Goal: Task Accomplishment & Management: Use online tool/utility

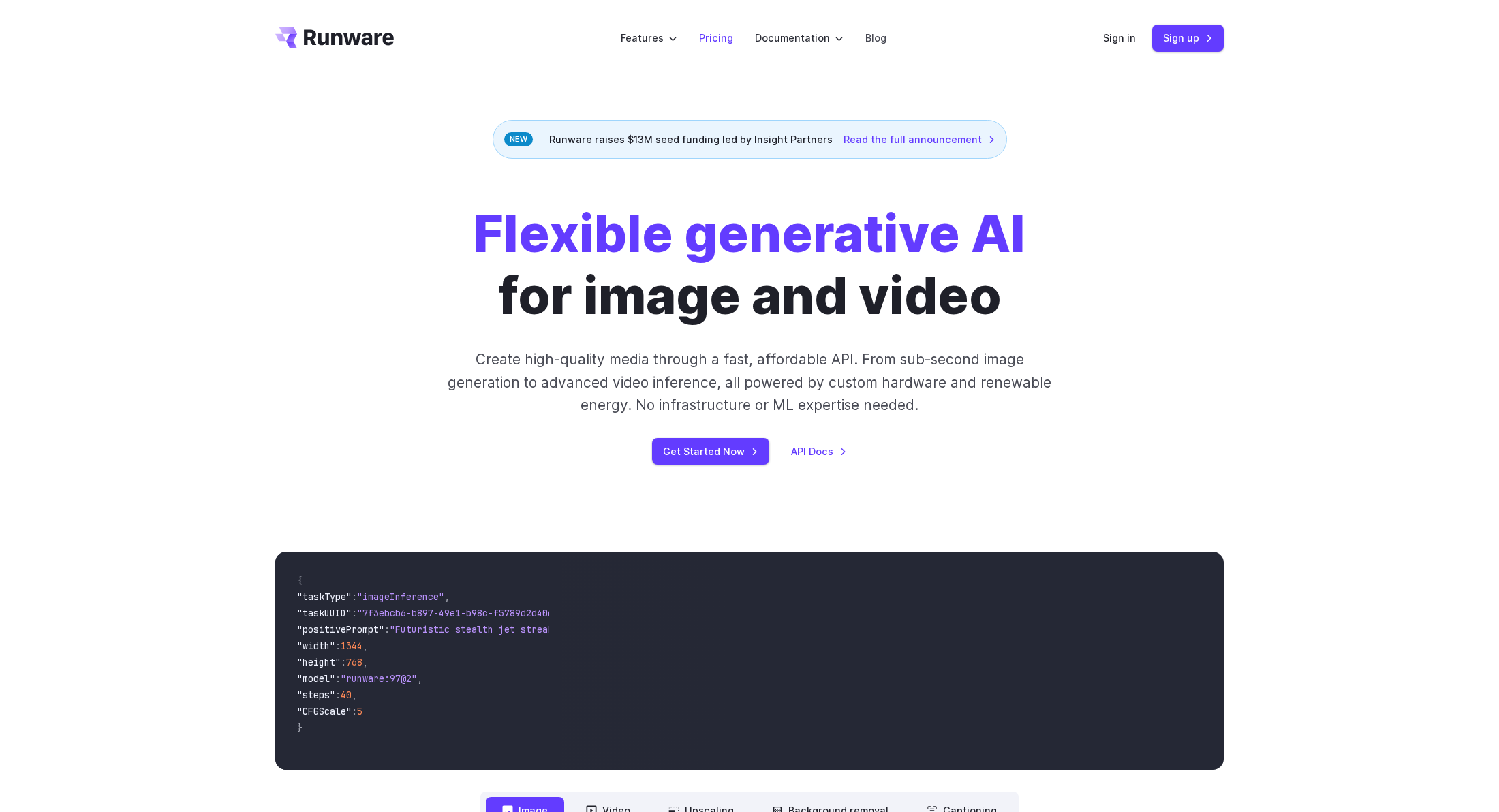
click at [728, 45] on link "Pricing" at bounding box center [716, 38] width 34 height 15
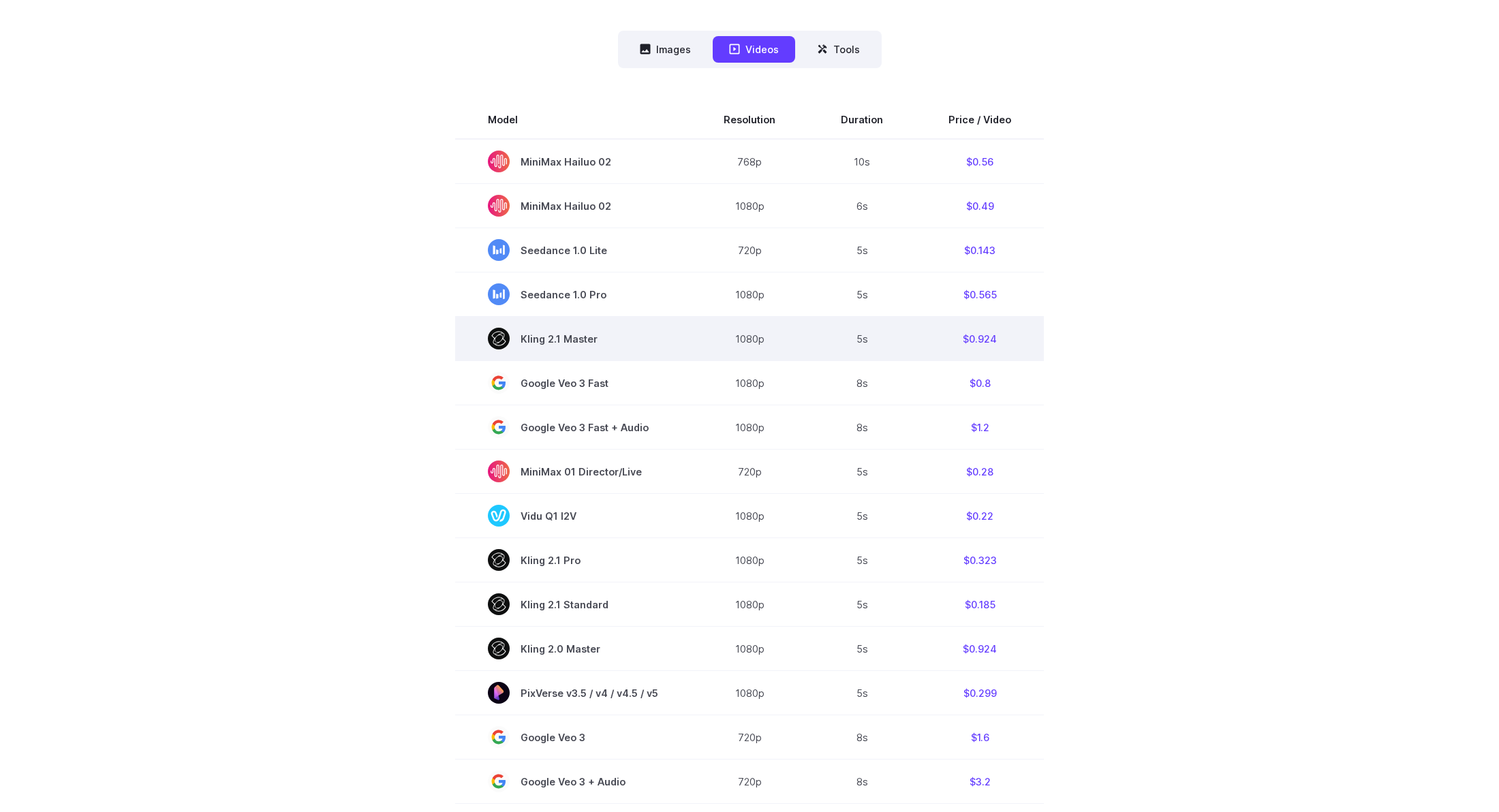
scroll to position [413, 0]
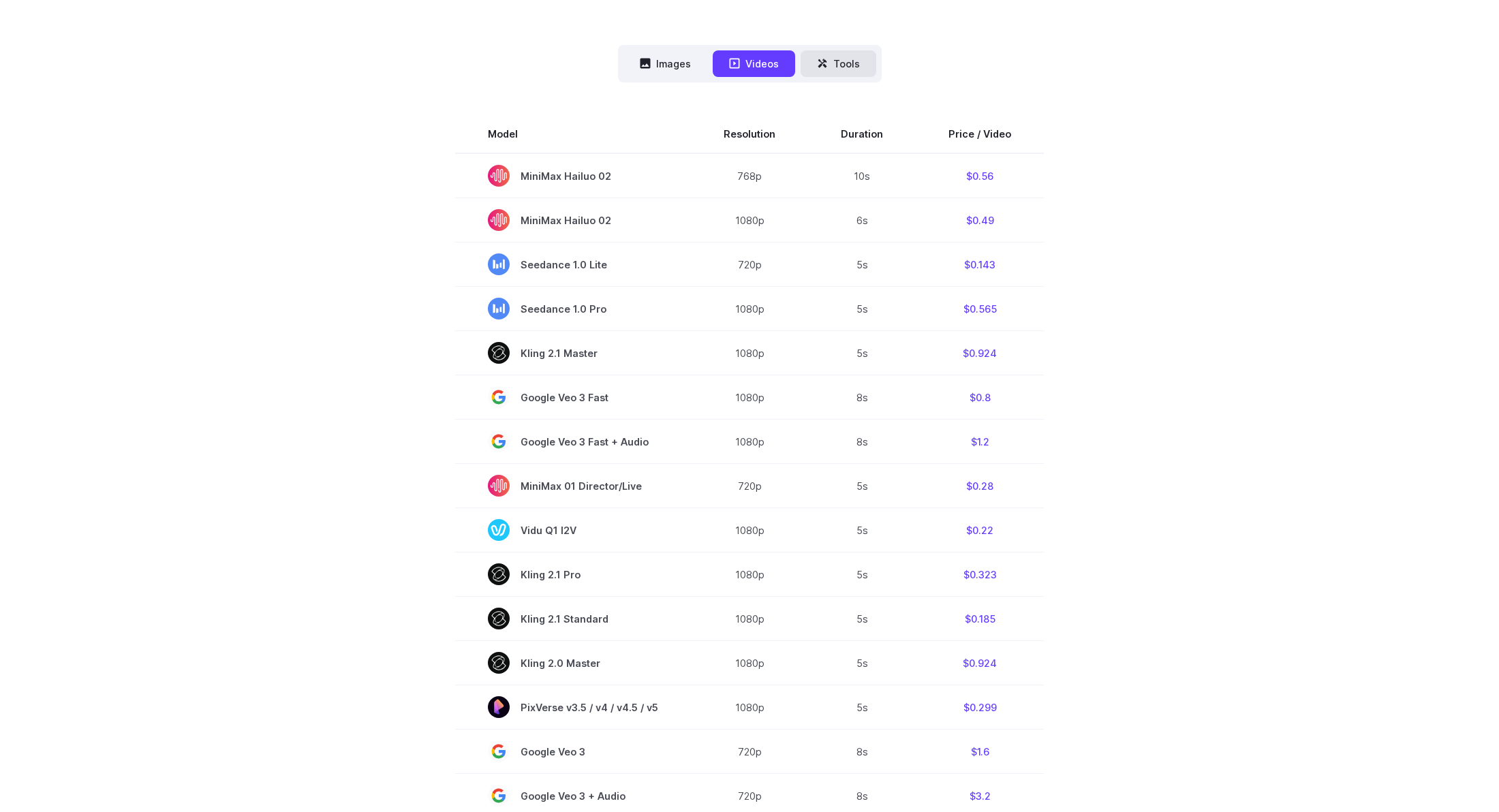
click at [841, 51] on button "Tools" at bounding box center [838, 64] width 75 height 27
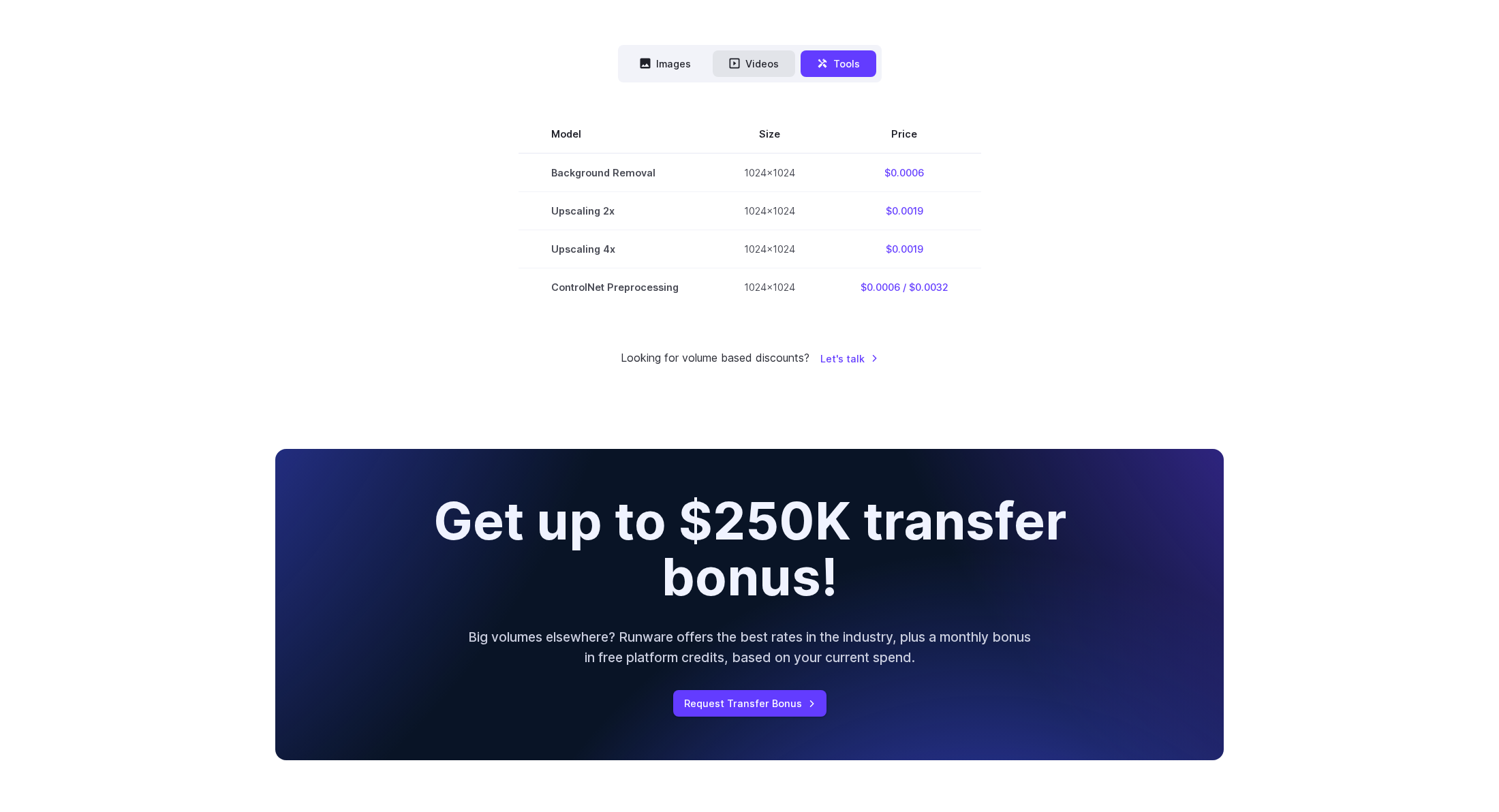
click at [773, 67] on button "Videos" at bounding box center [754, 64] width 82 height 27
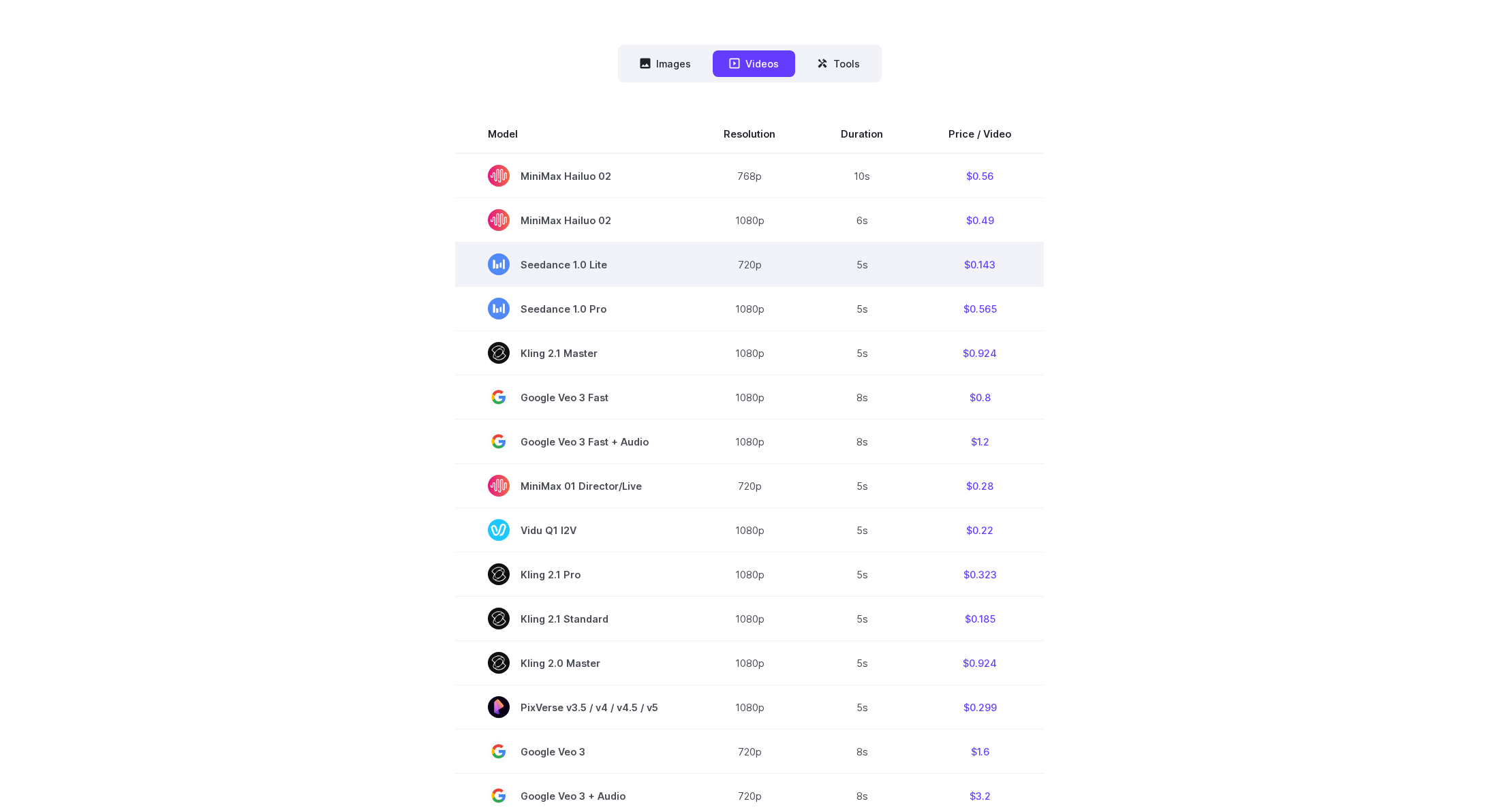
scroll to position [0, 0]
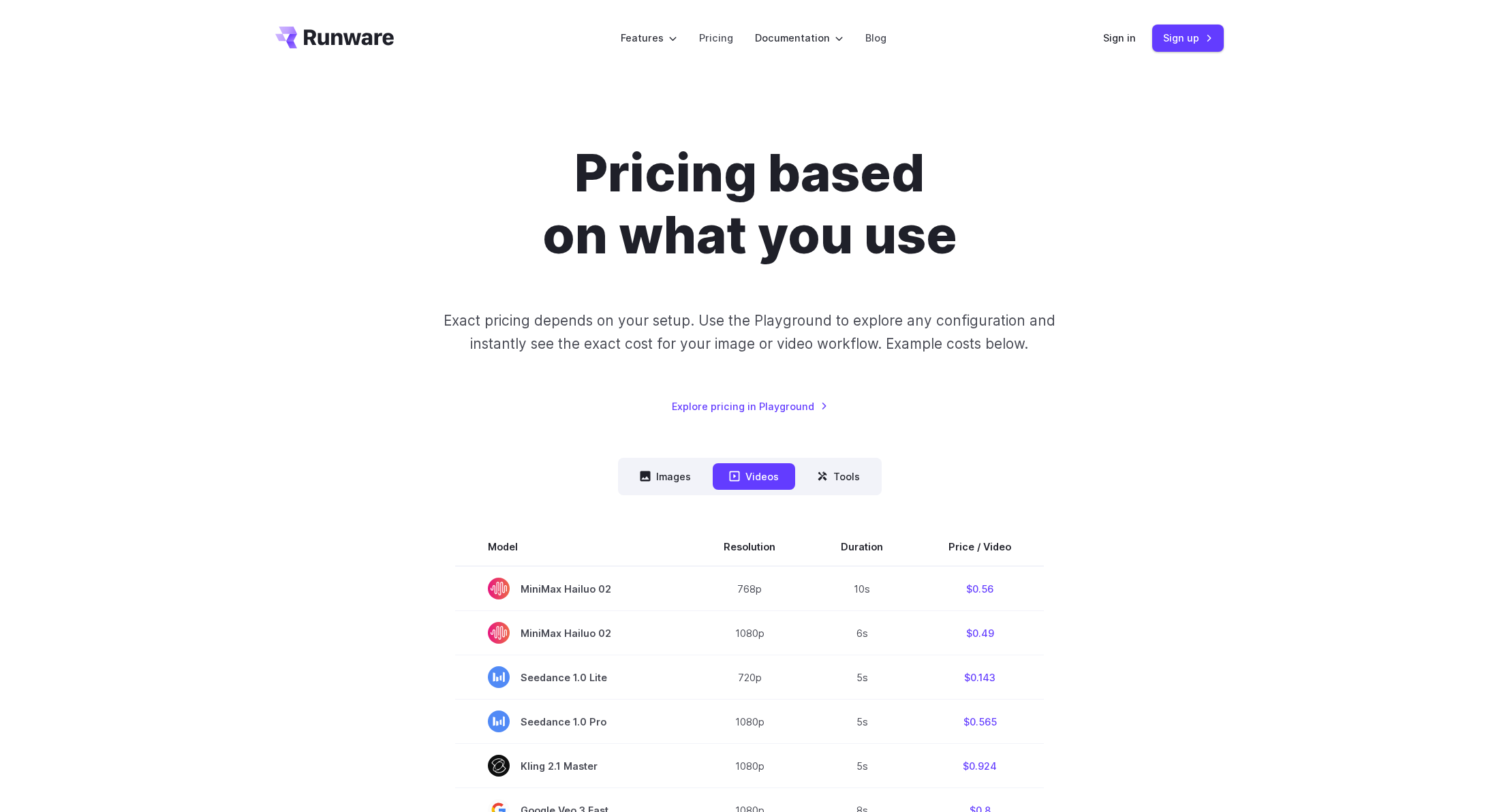
drag, startPoint x: 666, startPoint y: 33, endPoint x: 556, endPoint y: 25, distance: 110.3
click at [556, 25] on header "Features Tasks Image generation Video generation Sonic Inference Engine™ Models…" at bounding box center [749, 38] width 981 height 76
click at [376, 45] on icon "Go to /" at bounding box center [334, 38] width 118 height 22
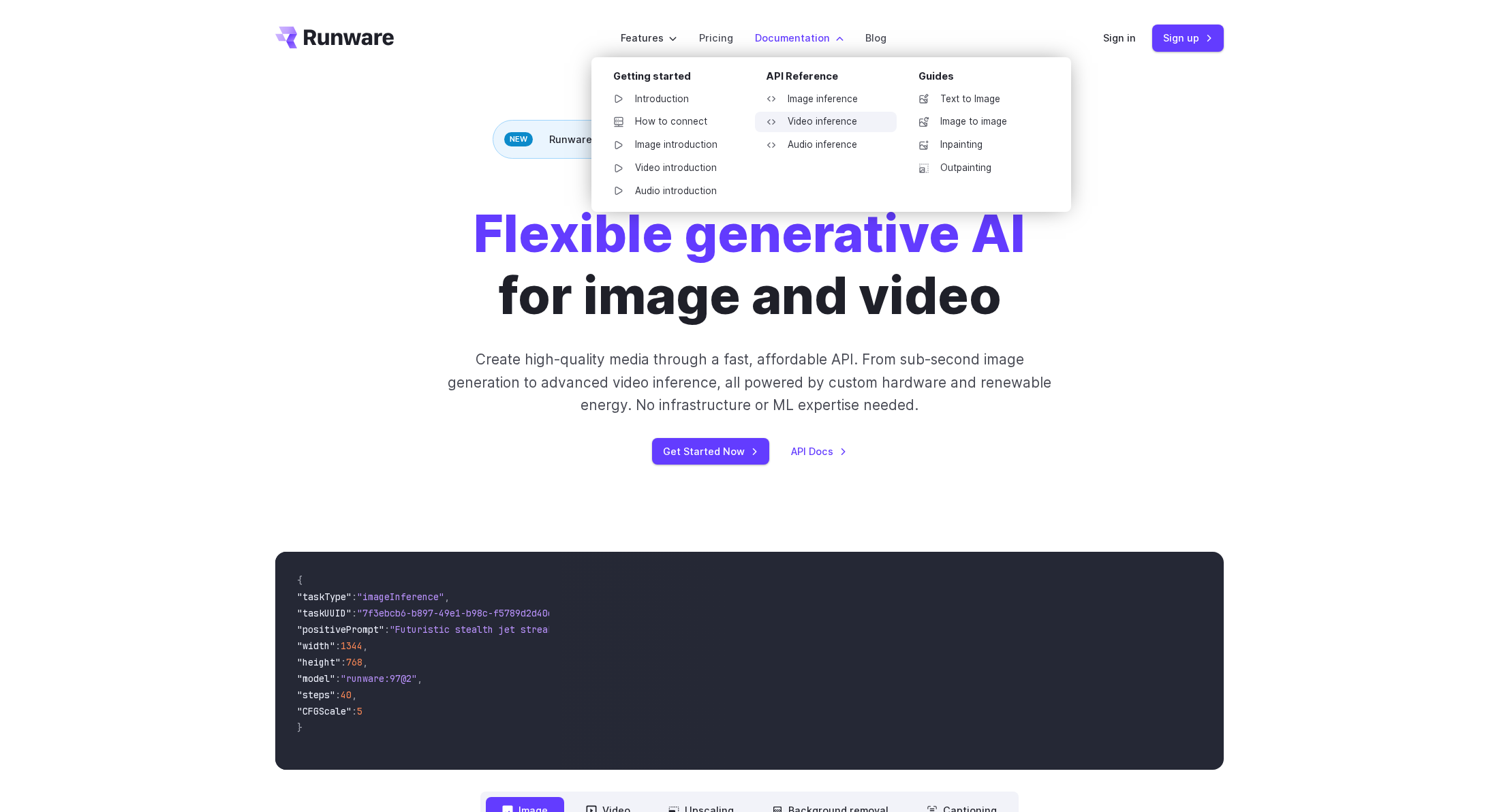
click at [819, 122] on link "Video inference" at bounding box center [825, 121] width 141 height 21
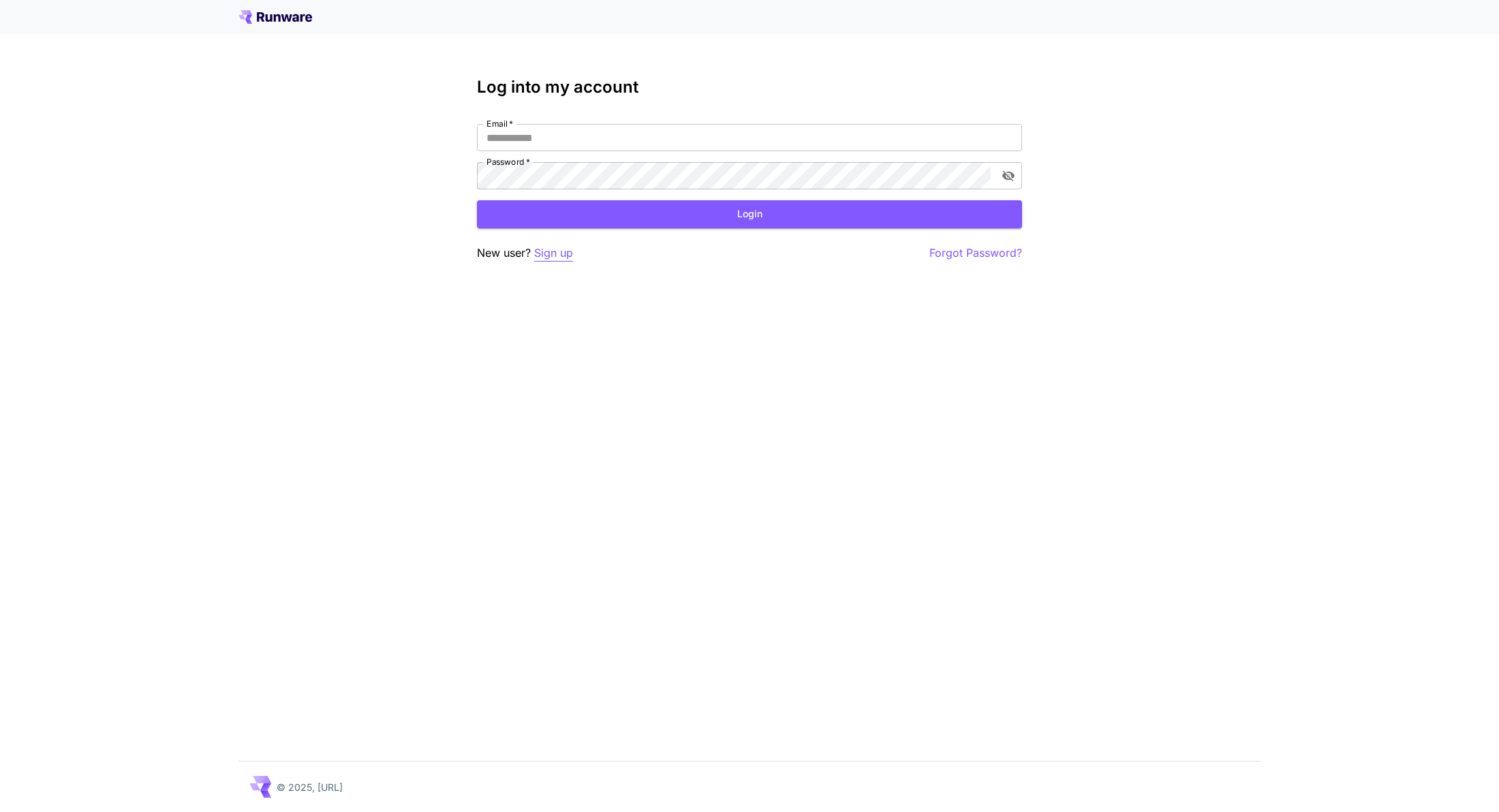
click at [552, 254] on p "Sign up" at bounding box center [553, 253] width 39 height 17
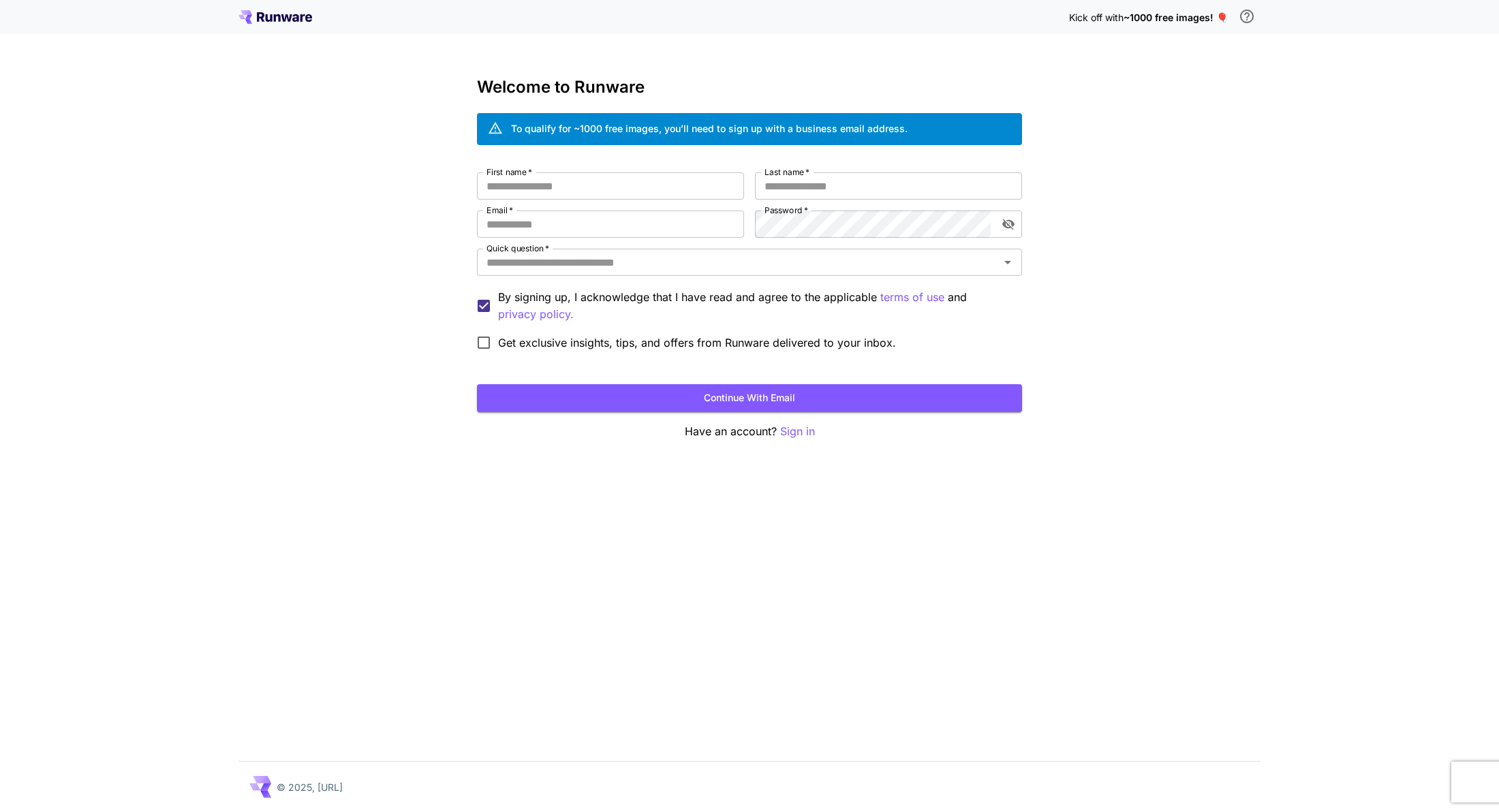
click at [301, 15] on icon at bounding box center [303, 18] width 5 height 8
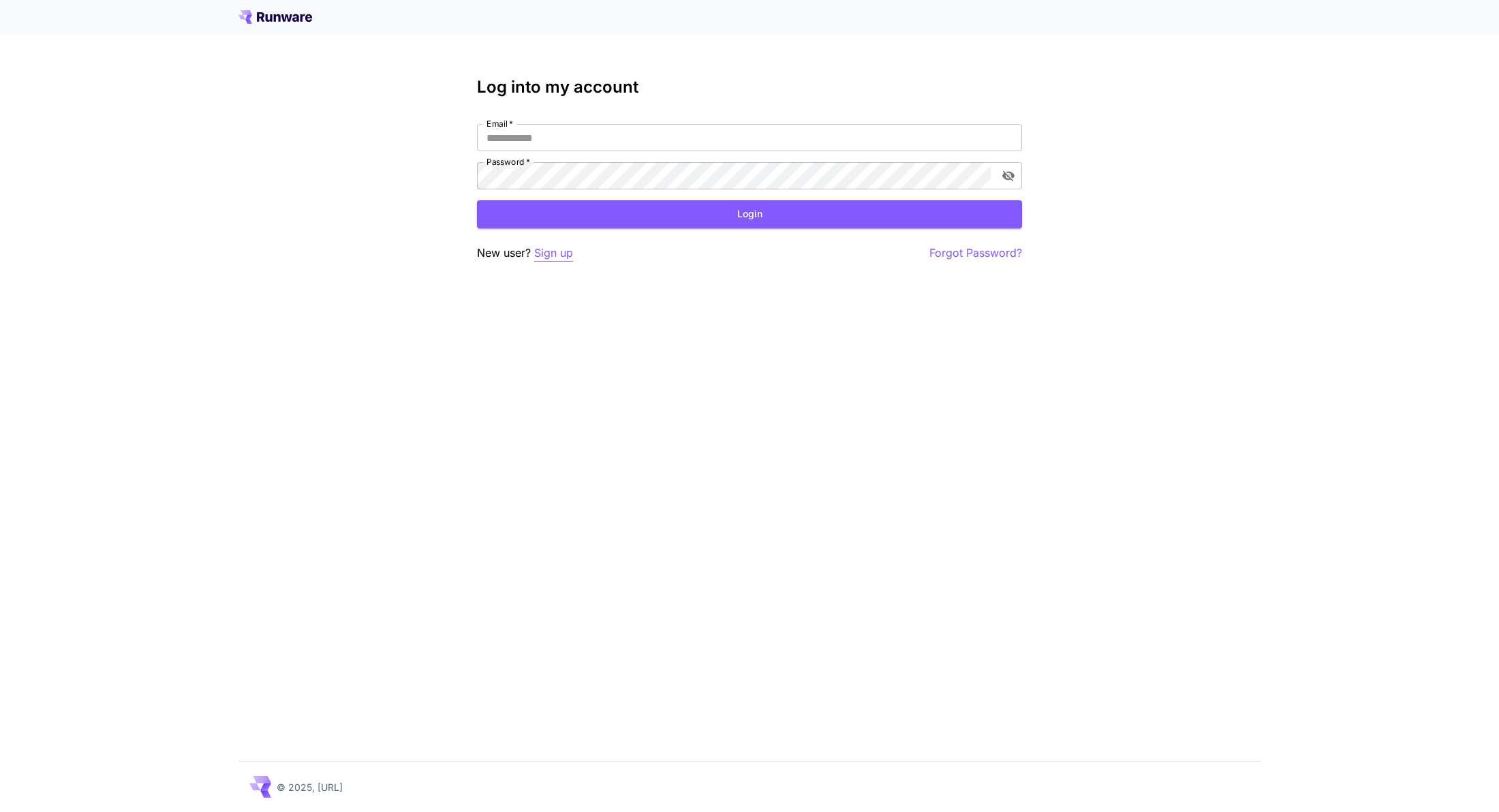
click at [547, 256] on p "Sign up" at bounding box center [553, 253] width 39 height 17
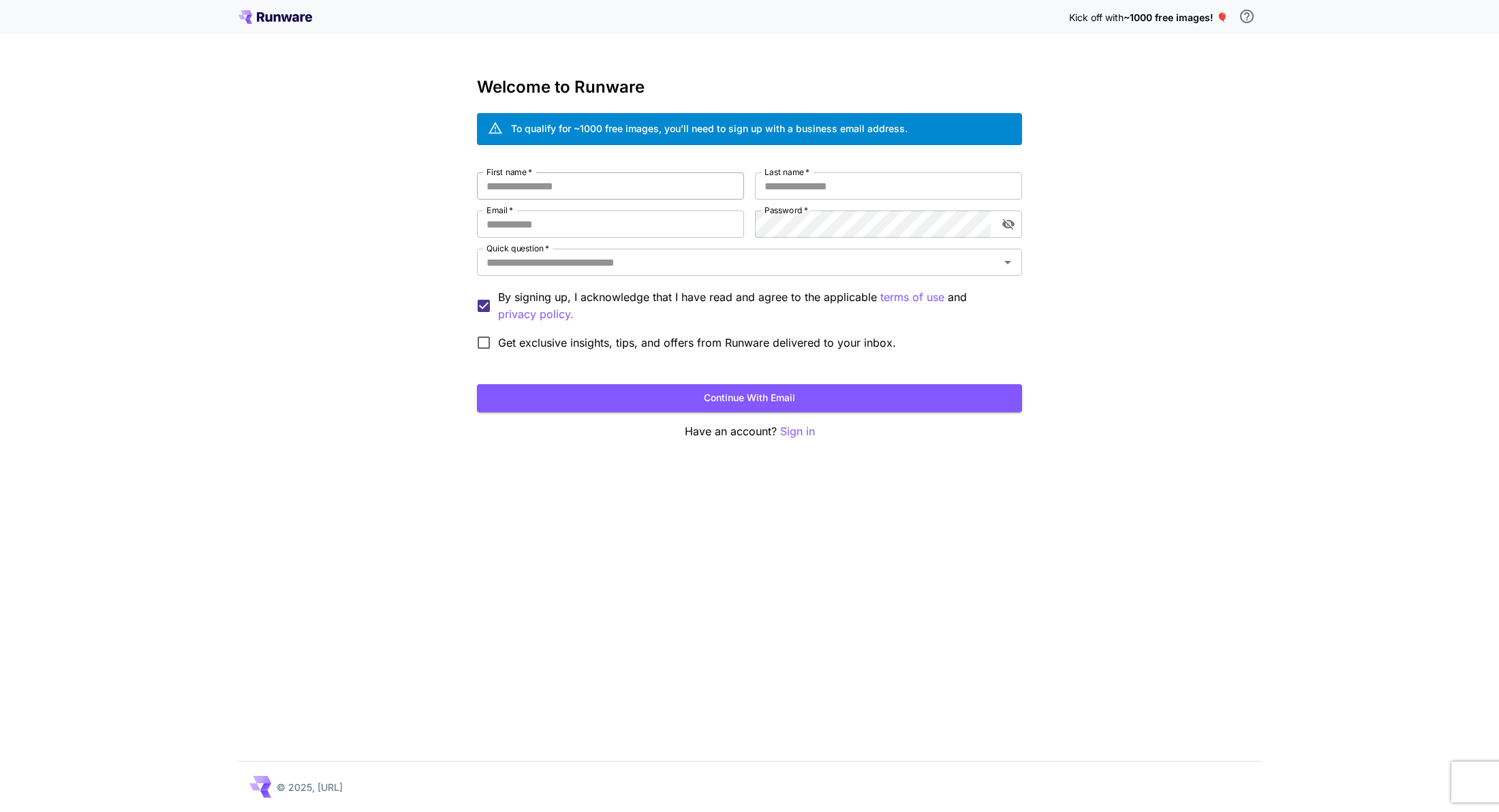
click at [569, 194] on input "First name   *" at bounding box center [611, 185] width 267 height 27
type input "****"
type input "*******"
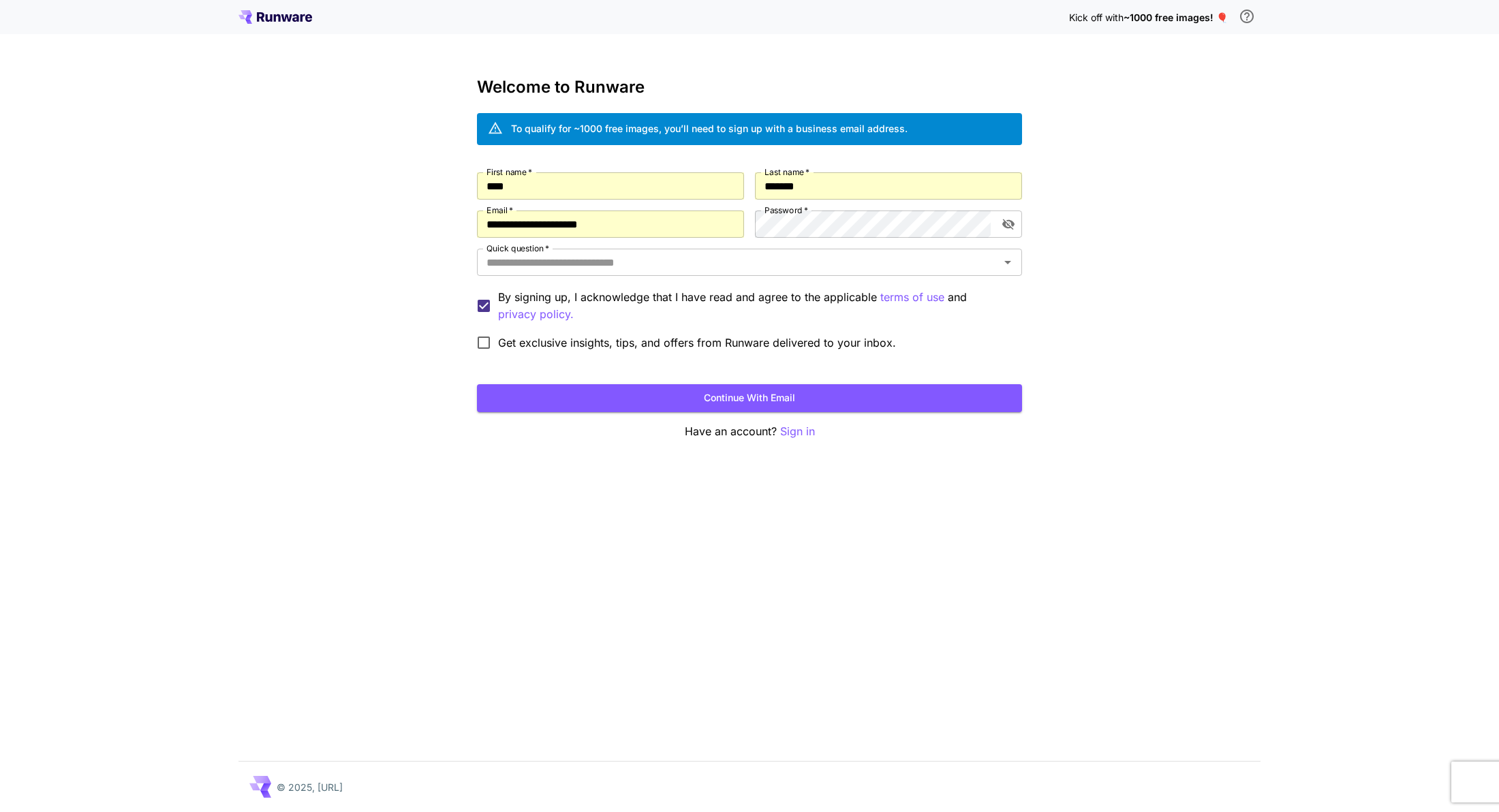
click at [634, 237] on div "**********" at bounding box center [749, 264] width 545 height 184
click at [634, 224] on input "**********" at bounding box center [611, 224] width 267 height 27
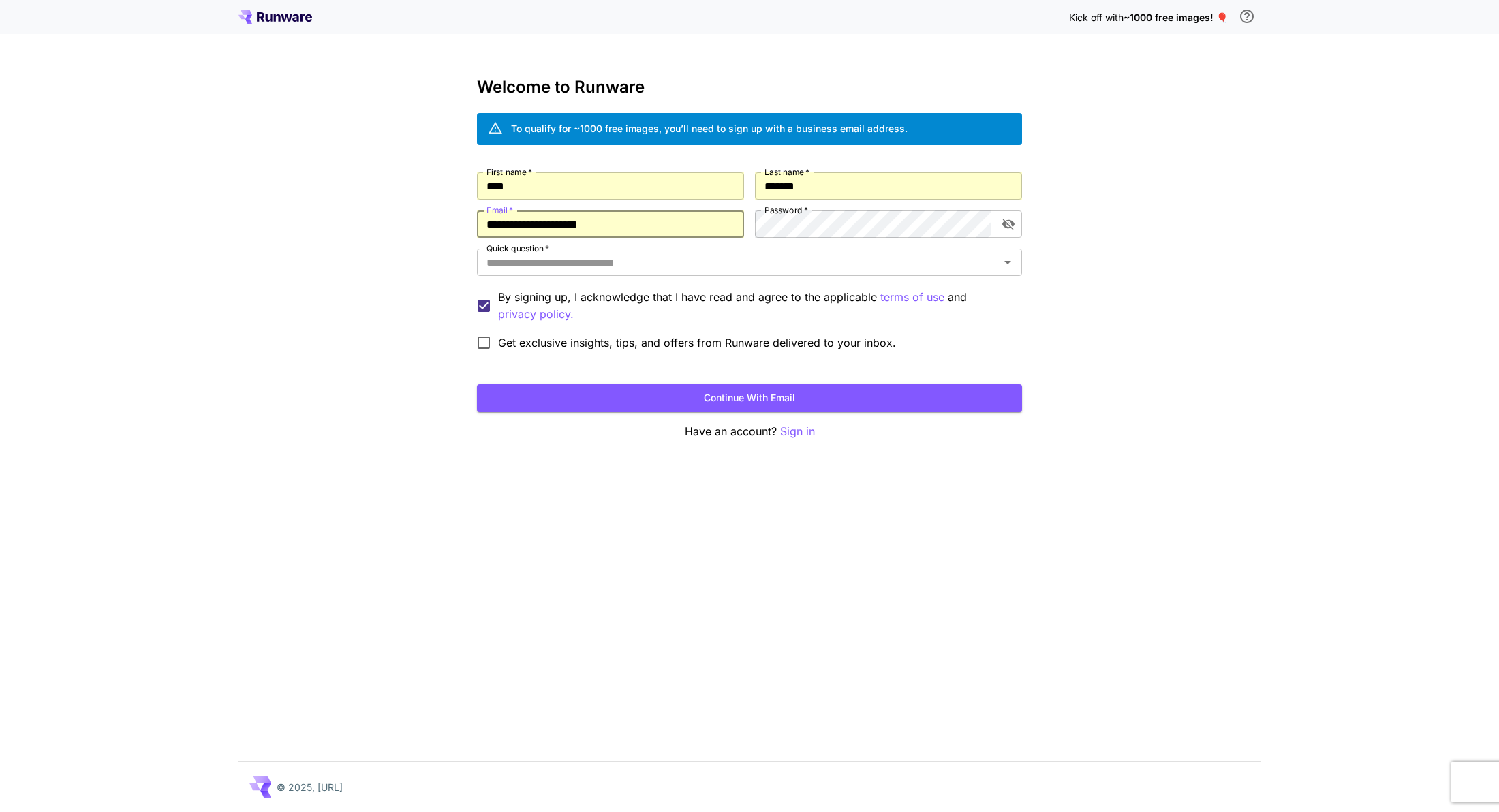
click at [634, 224] on input "**********" at bounding box center [611, 224] width 267 height 27
type input "**********"
click at [874, 273] on div "Quick question   *" at bounding box center [749, 262] width 545 height 27
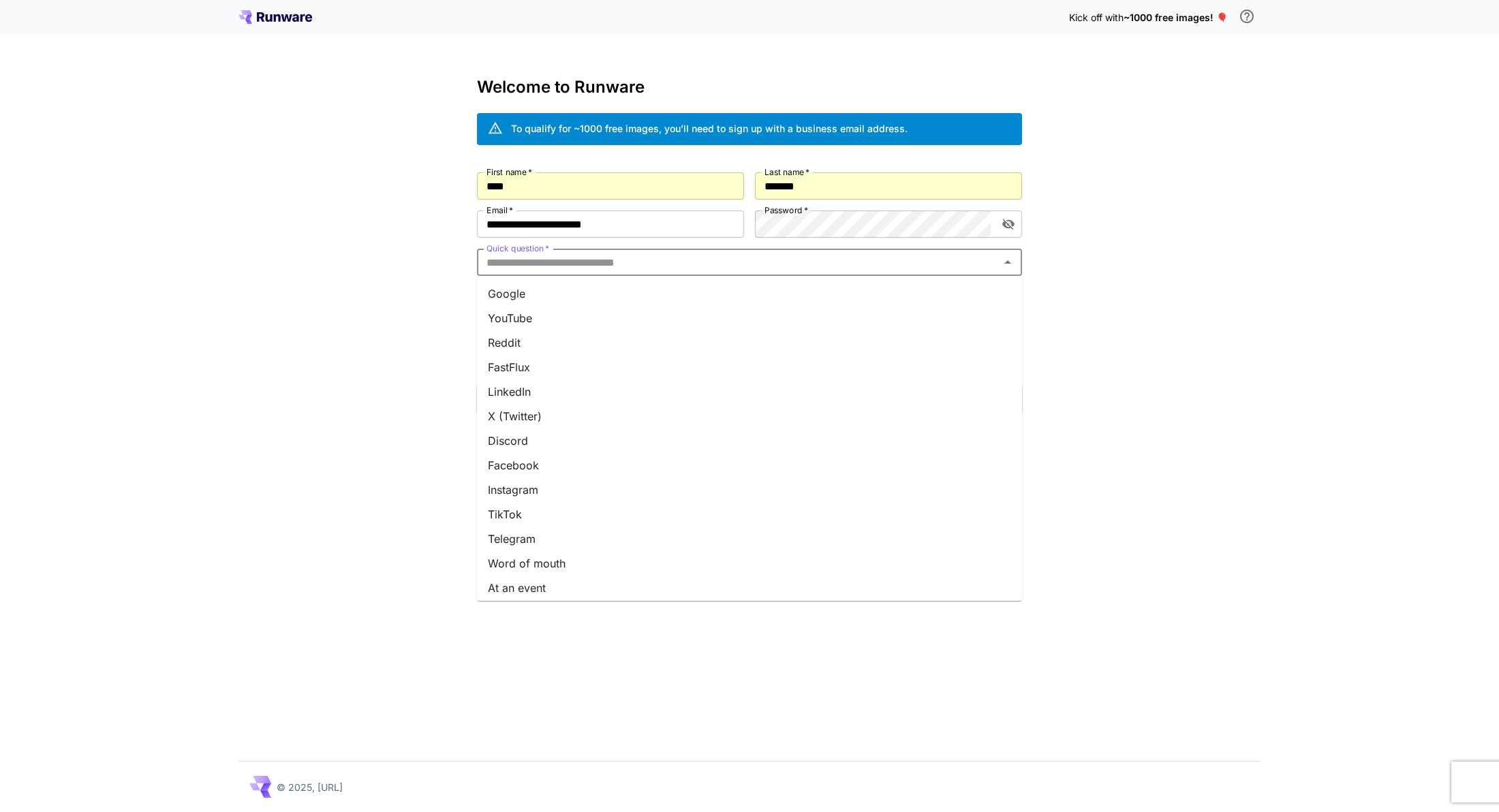
click at [655, 568] on li "Word of mouth" at bounding box center [749, 563] width 545 height 25
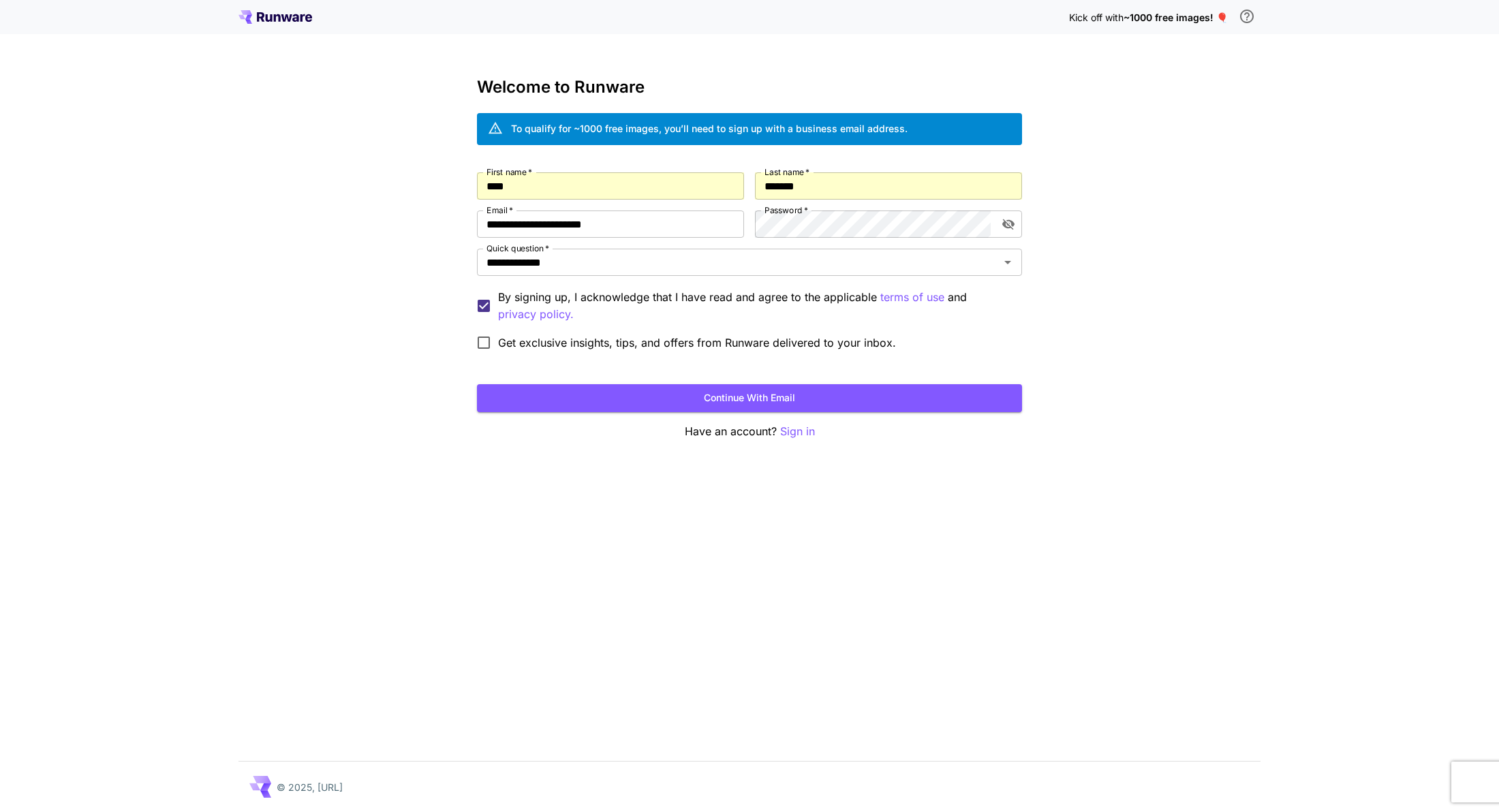
click at [547, 345] on span "Get exclusive insights, tips, and offers from Runware delivered to your inbox." at bounding box center [697, 342] width 398 height 16
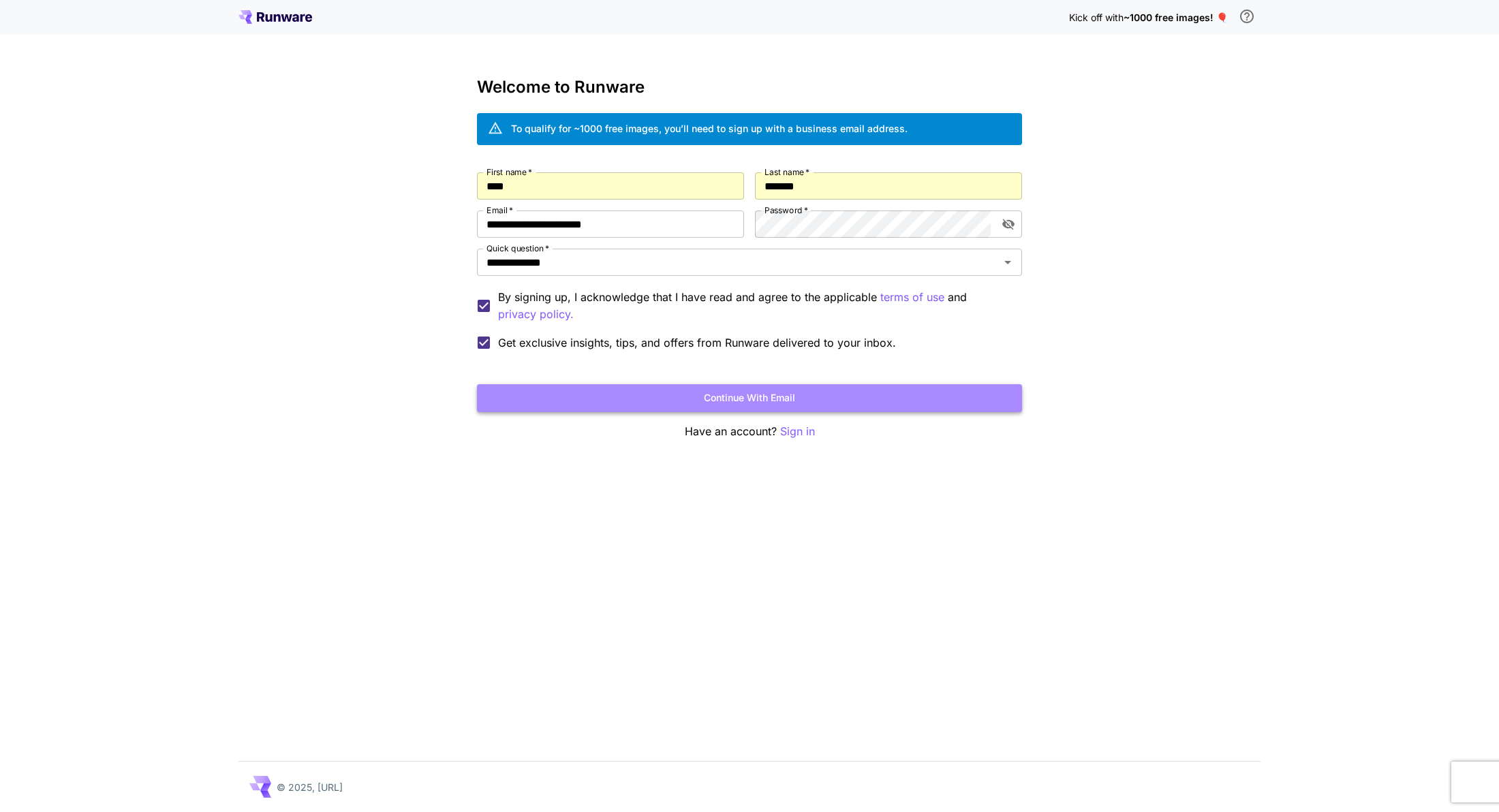
click at [609, 404] on button "Continue with email" at bounding box center [749, 398] width 545 height 28
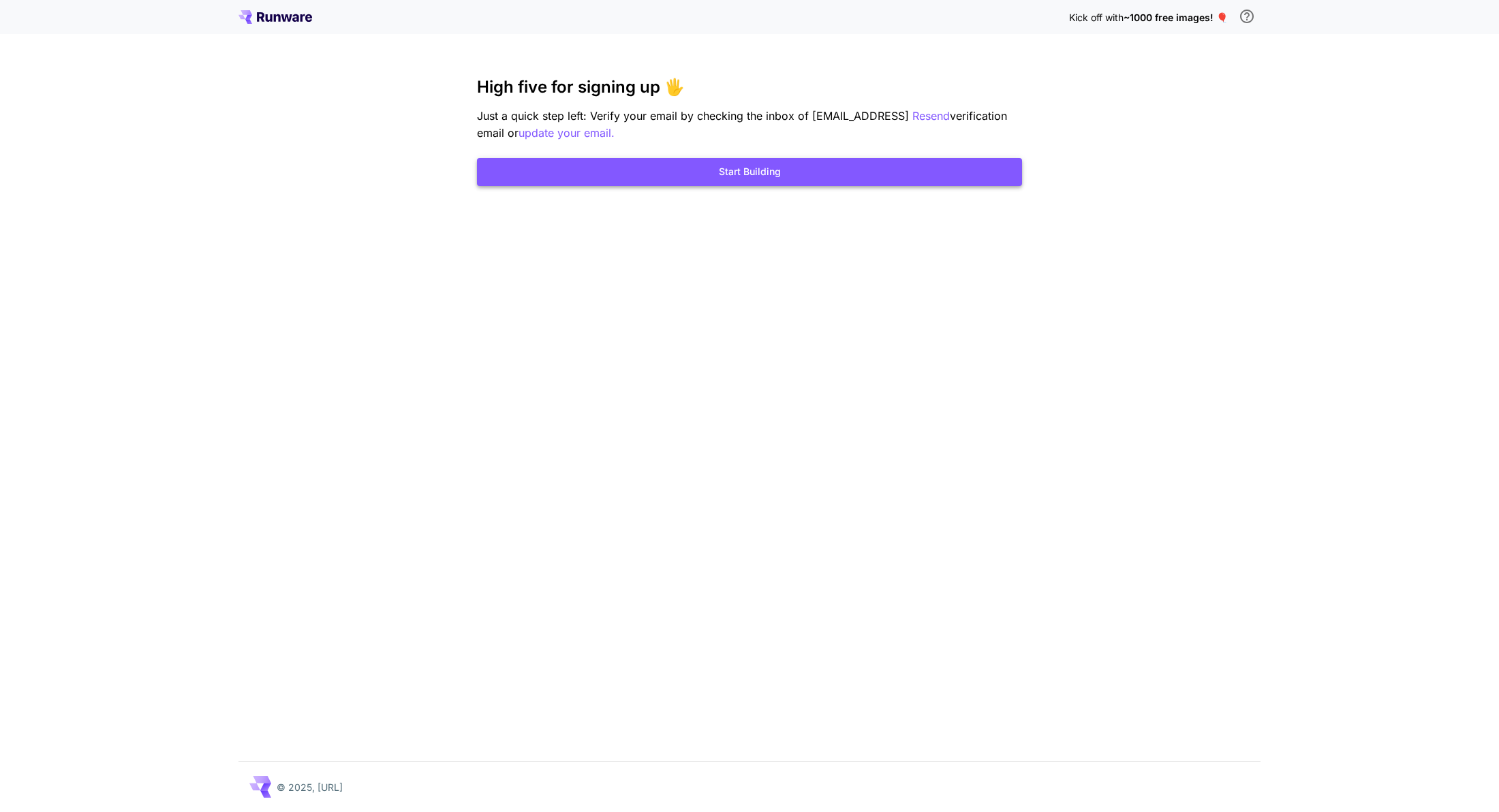
click at [580, 171] on button "Start Building" at bounding box center [749, 172] width 545 height 28
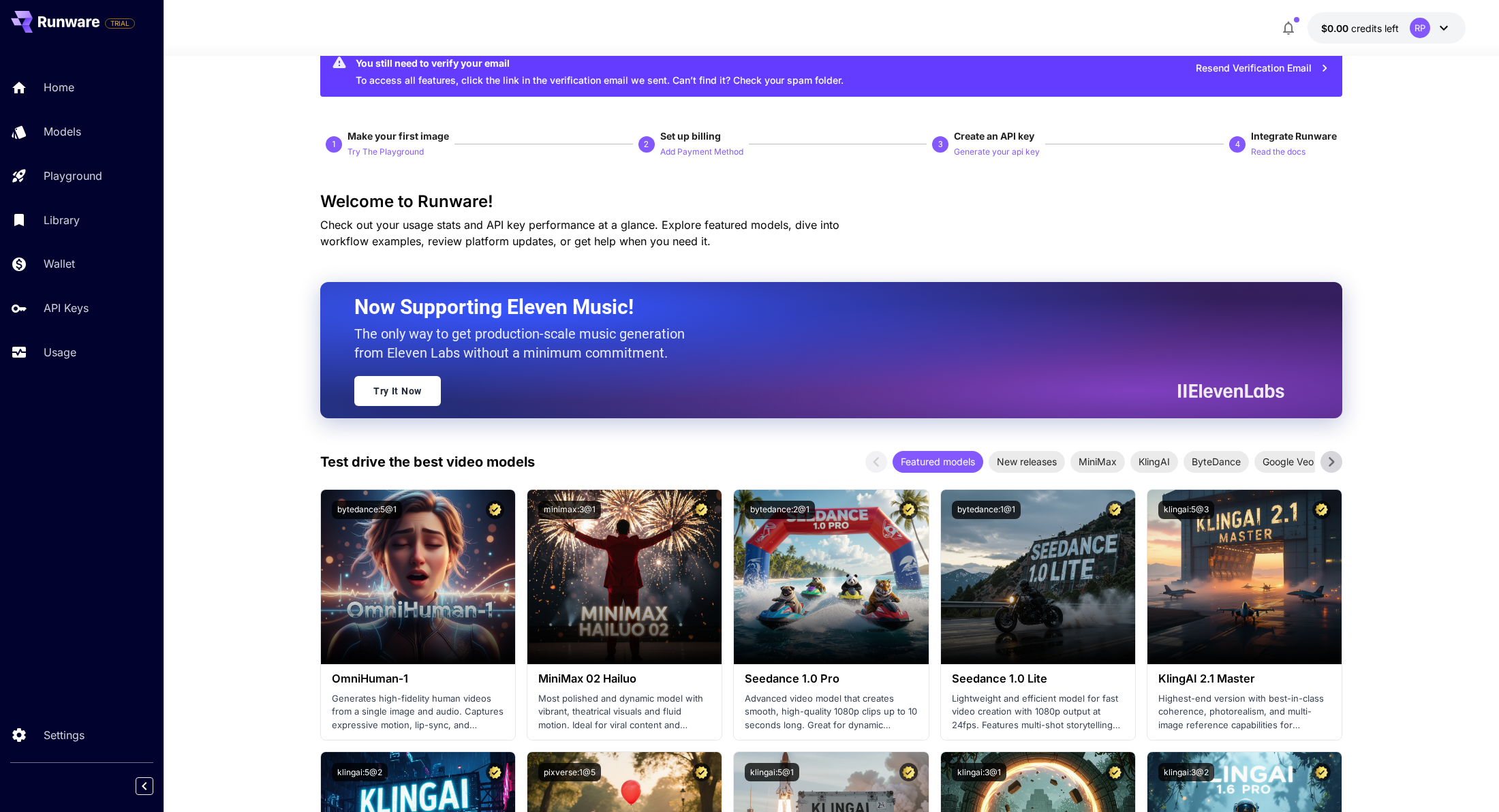
scroll to position [33, 0]
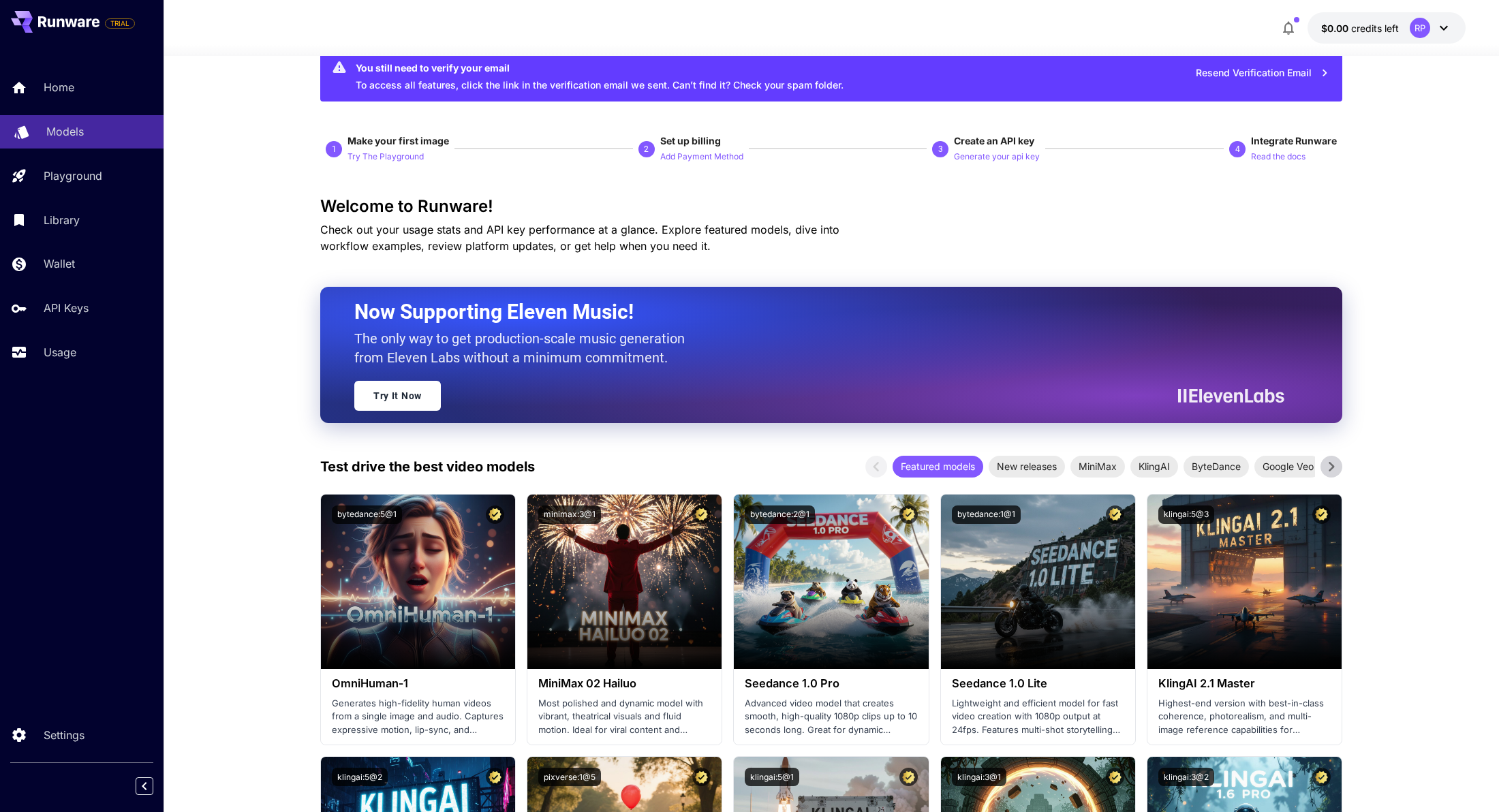
click at [100, 138] on div "Models" at bounding box center [99, 131] width 106 height 16
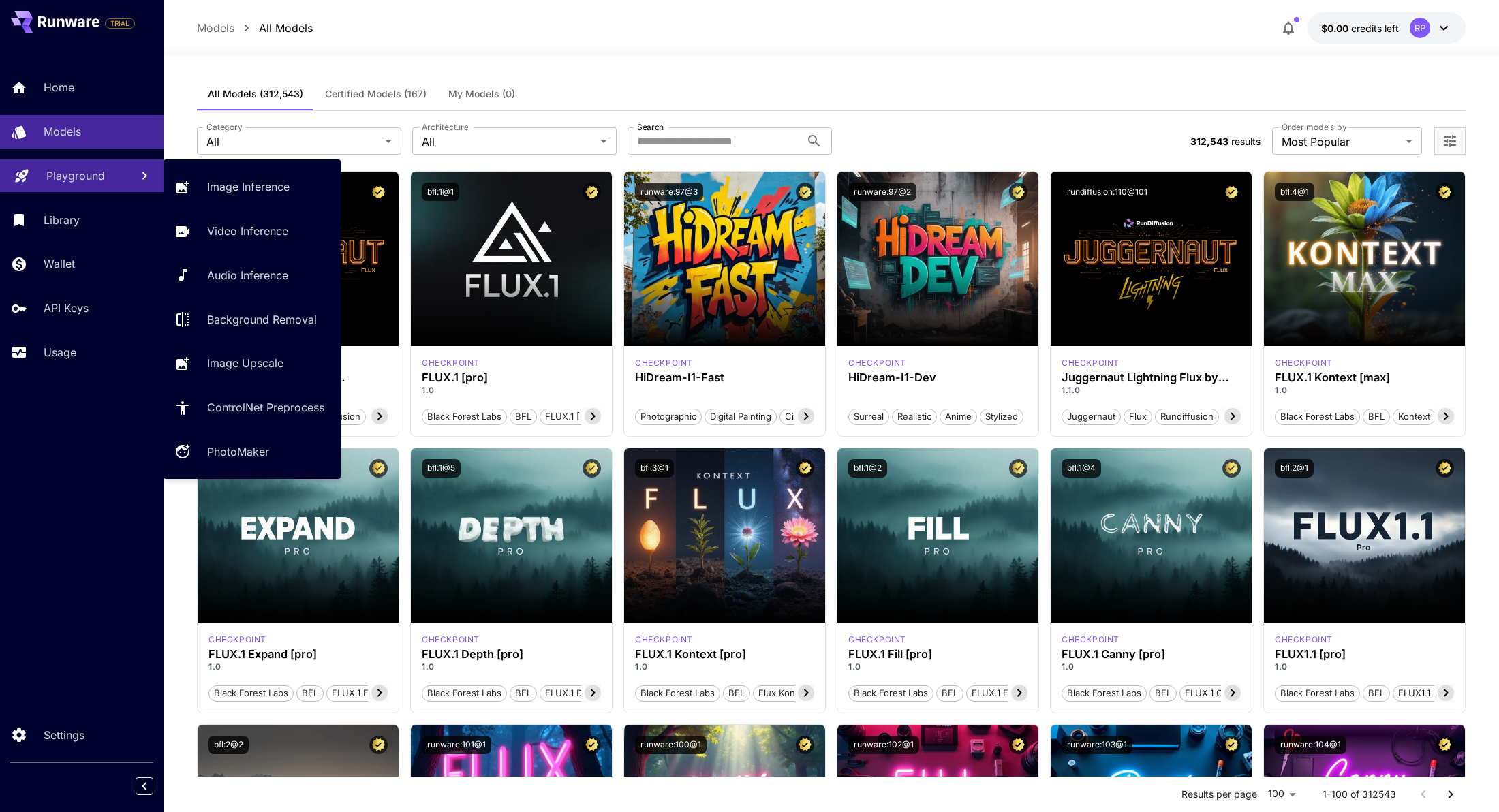
click at [100, 174] on p "Playground" at bounding box center [75, 175] width 58 height 16
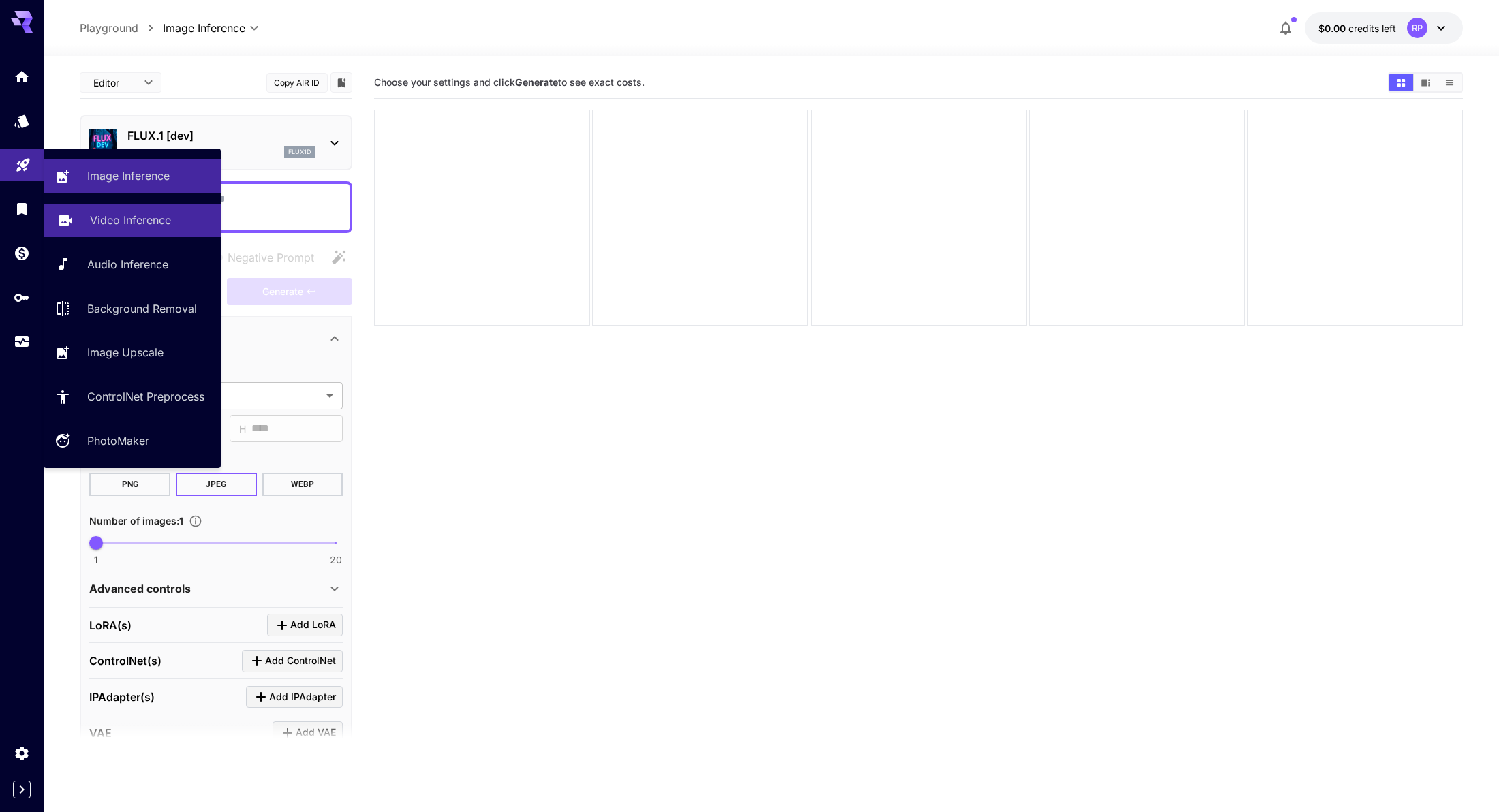
click at [114, 220] on p "Video Inference" at bounding box center [131, 220] width 81 height 16
type input "**********"
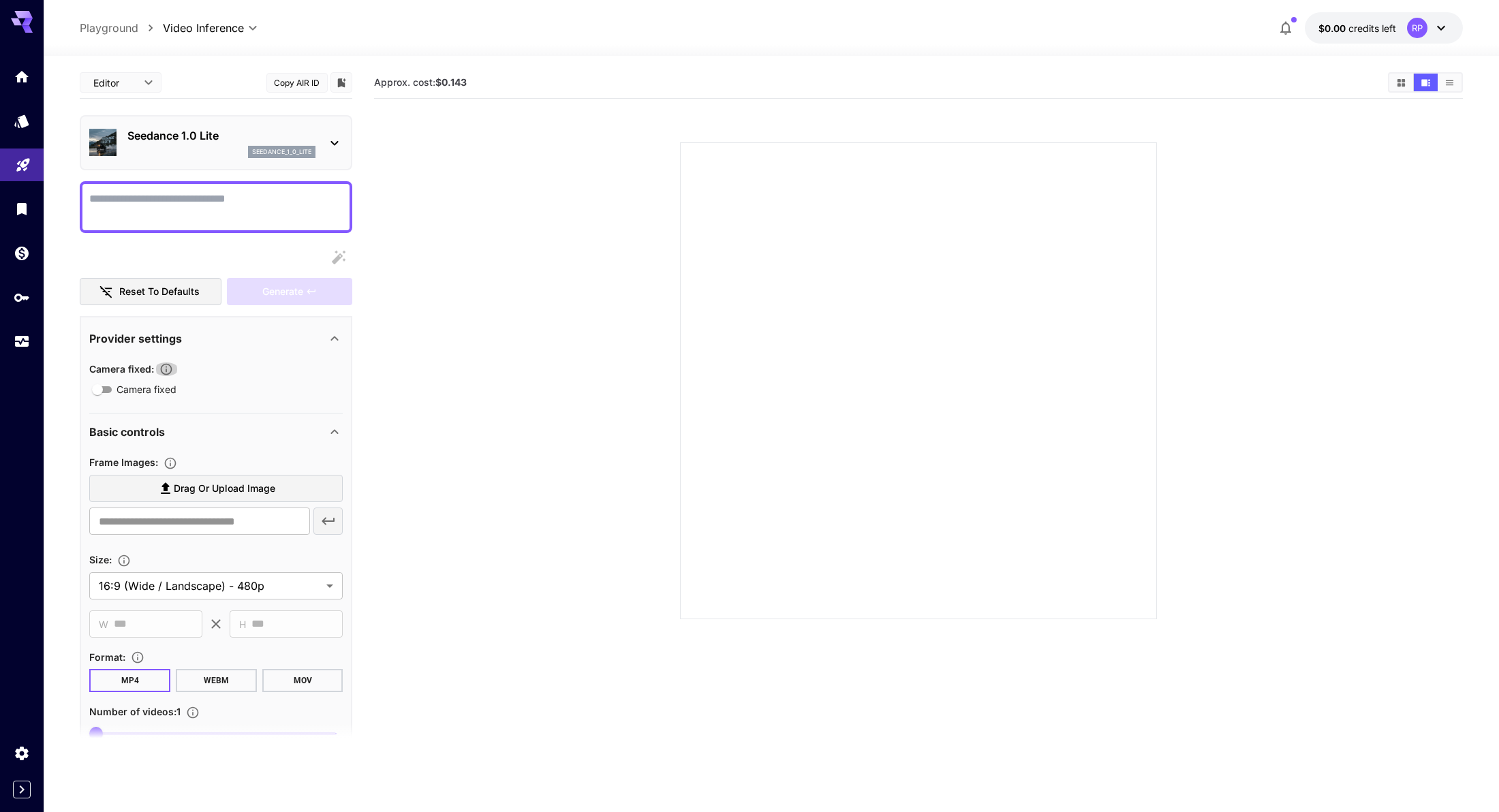
click at [171, 364] on icon "button" at bounding box center [166, 370] width 12 height 12
click at [173, 370] on icon "button" at bounding box center [166, 370] width 14 height 14
click at [18, 78] on icon "Home" at bounding box center [23, 72] width 16 height 16
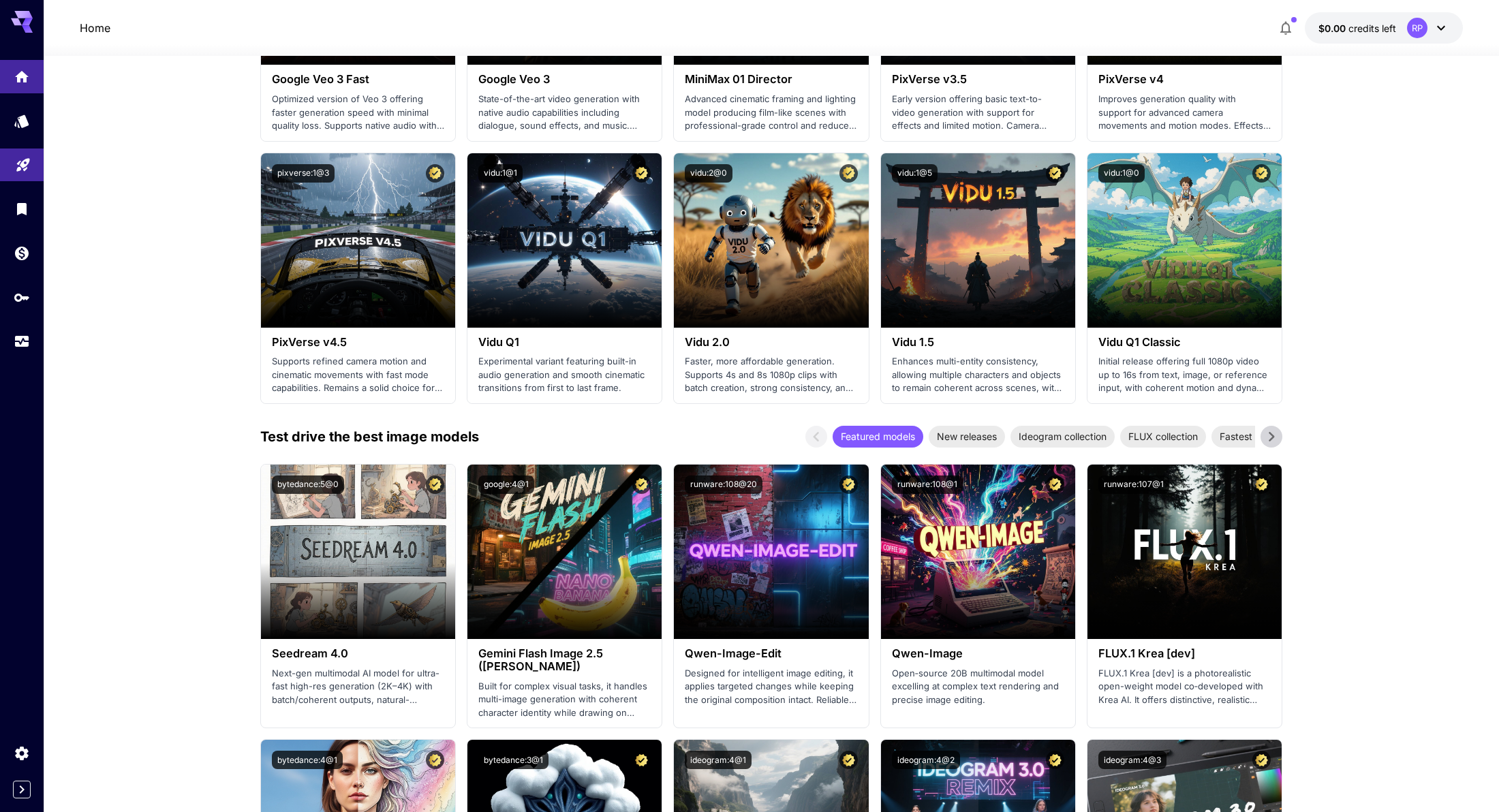
scroll to position [1210, 0]
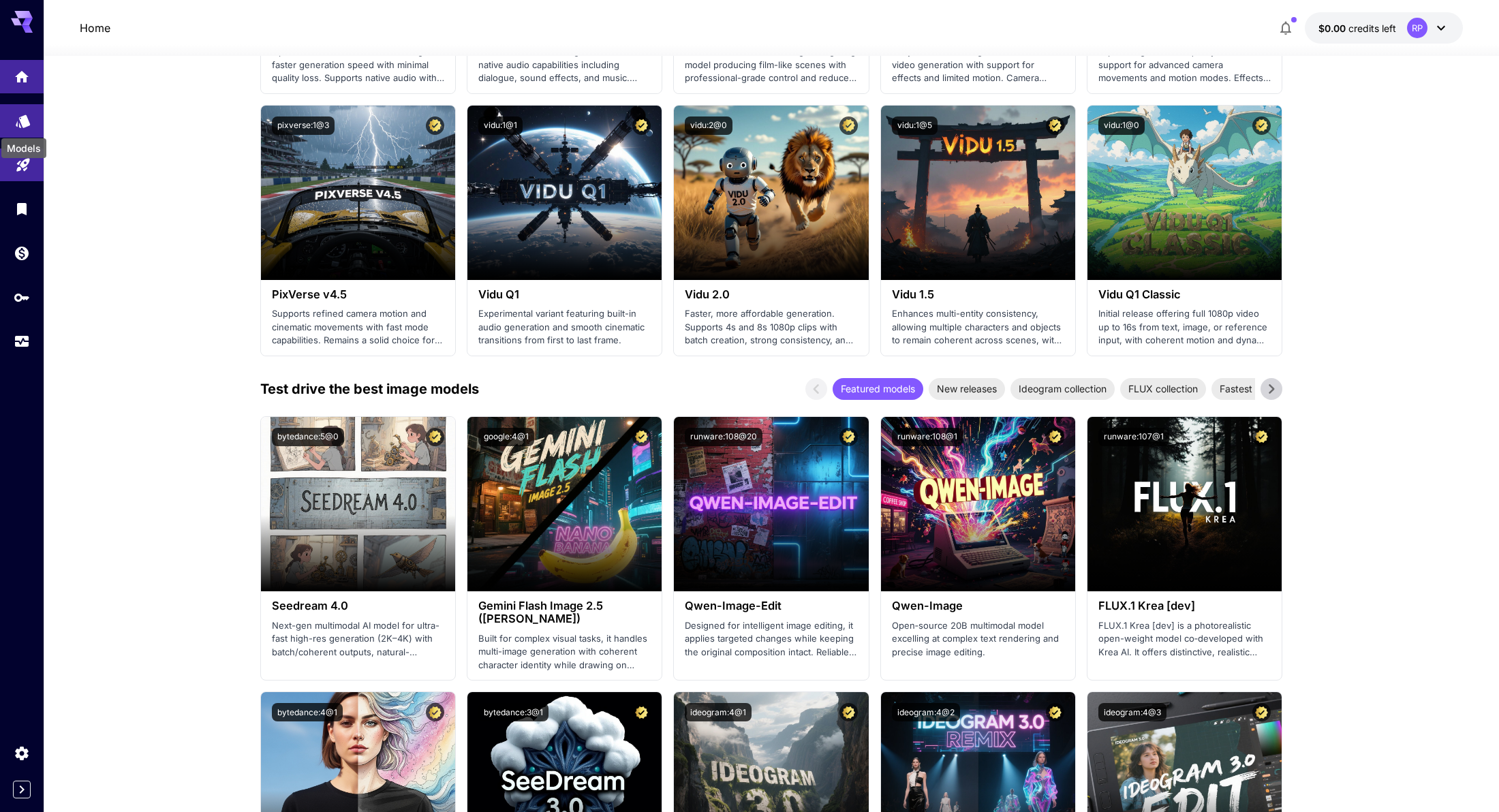
click at [19, 127] on link at bounding box center [22, 121] width 44 height 33
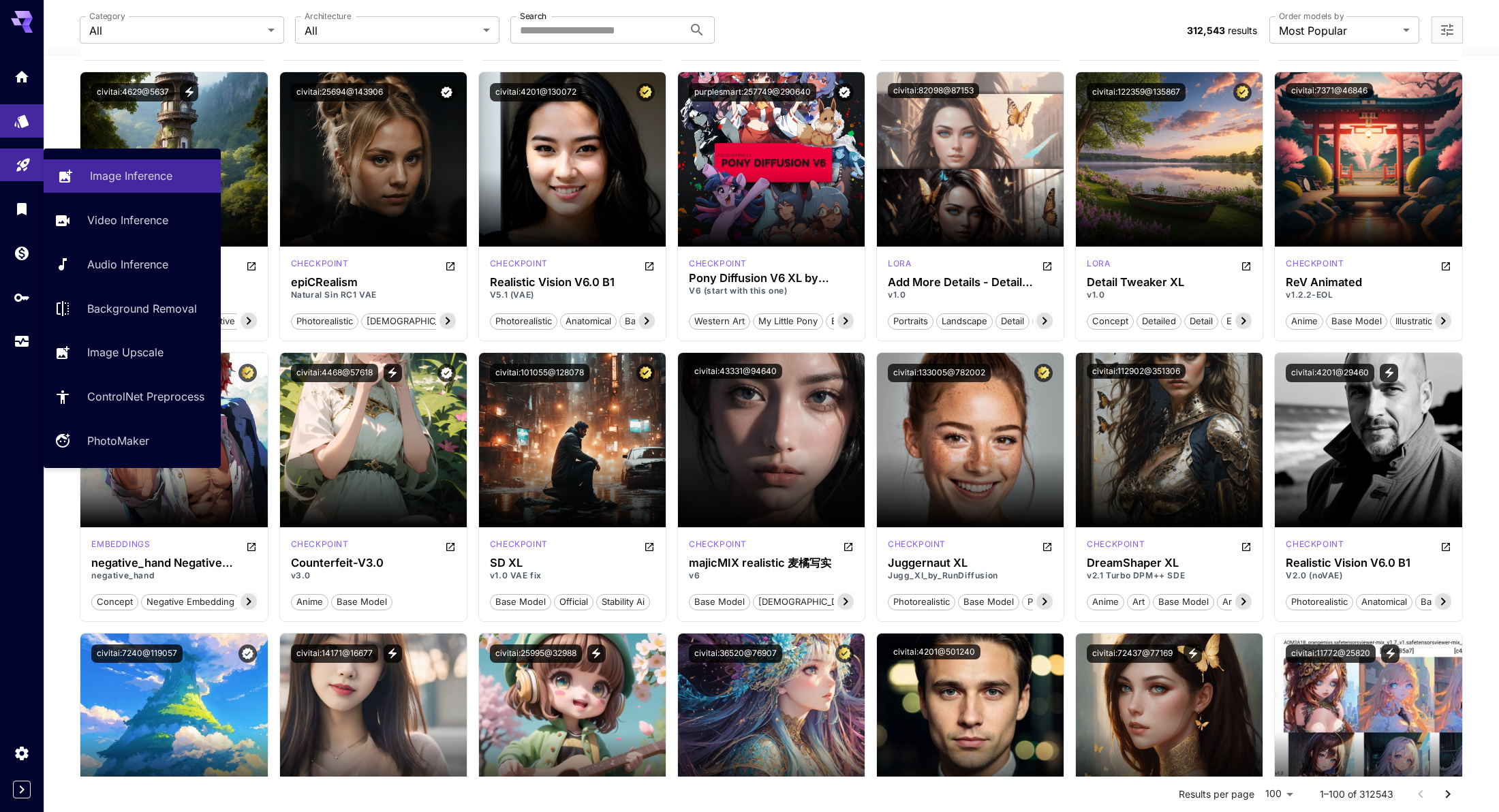
click at [141, 184] on p "Image Inference" at bounding box center [131, 175] width 82 height 16
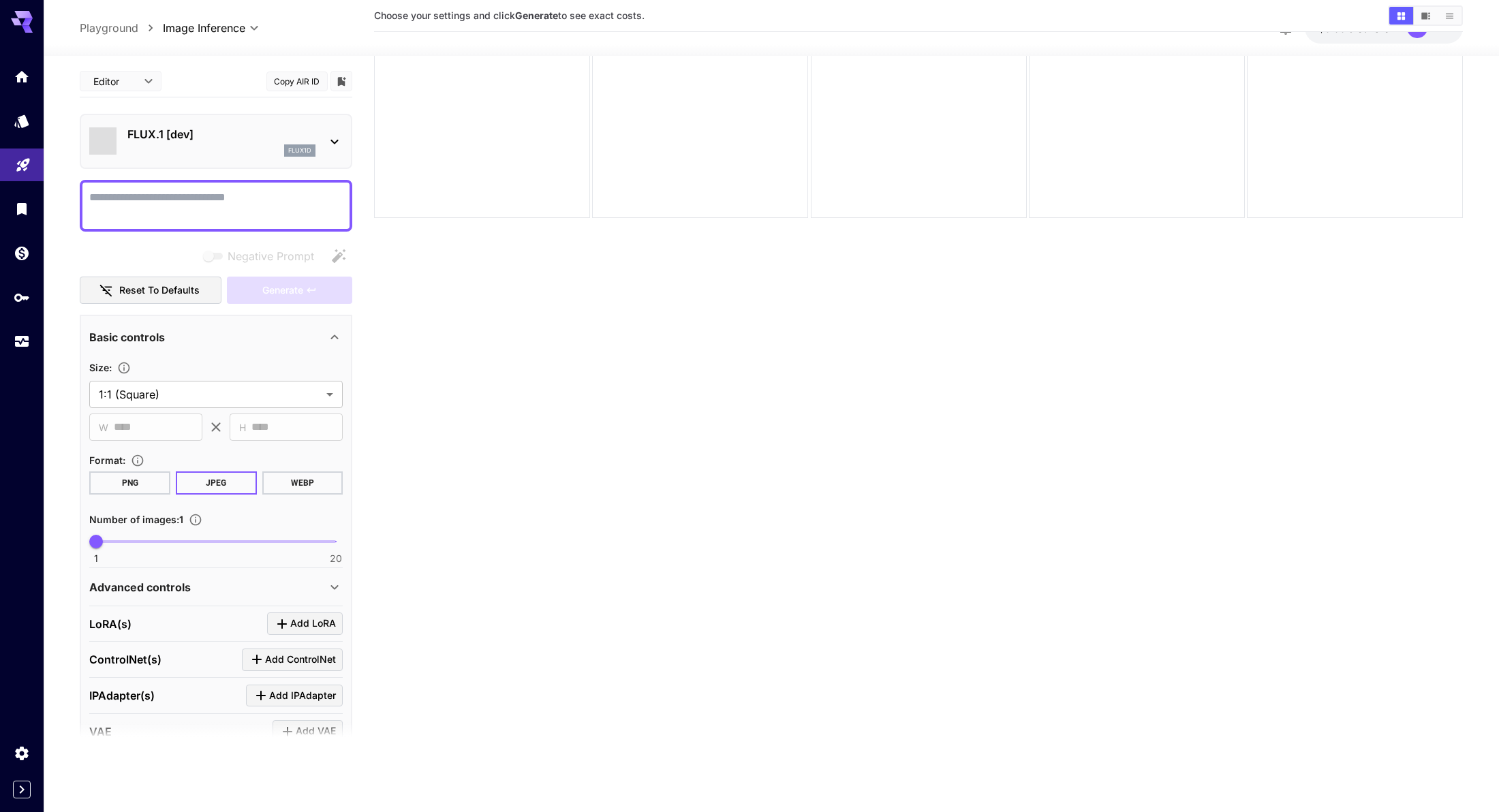
scroll to position [108, 0]
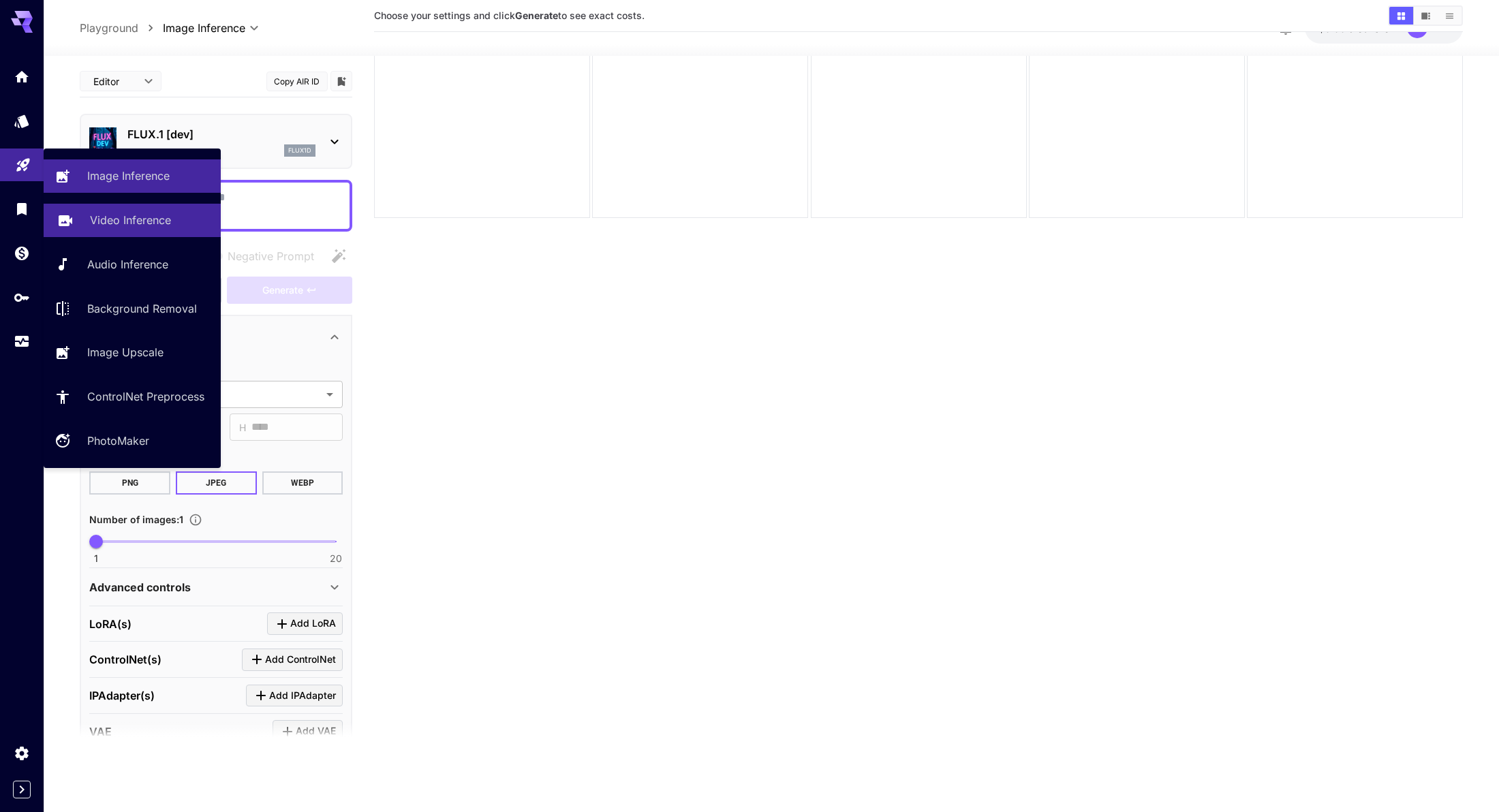
click at [118, 230] on link "Video Inference" at bounding box center [132, 220] width 177 height 33
type input "**********"
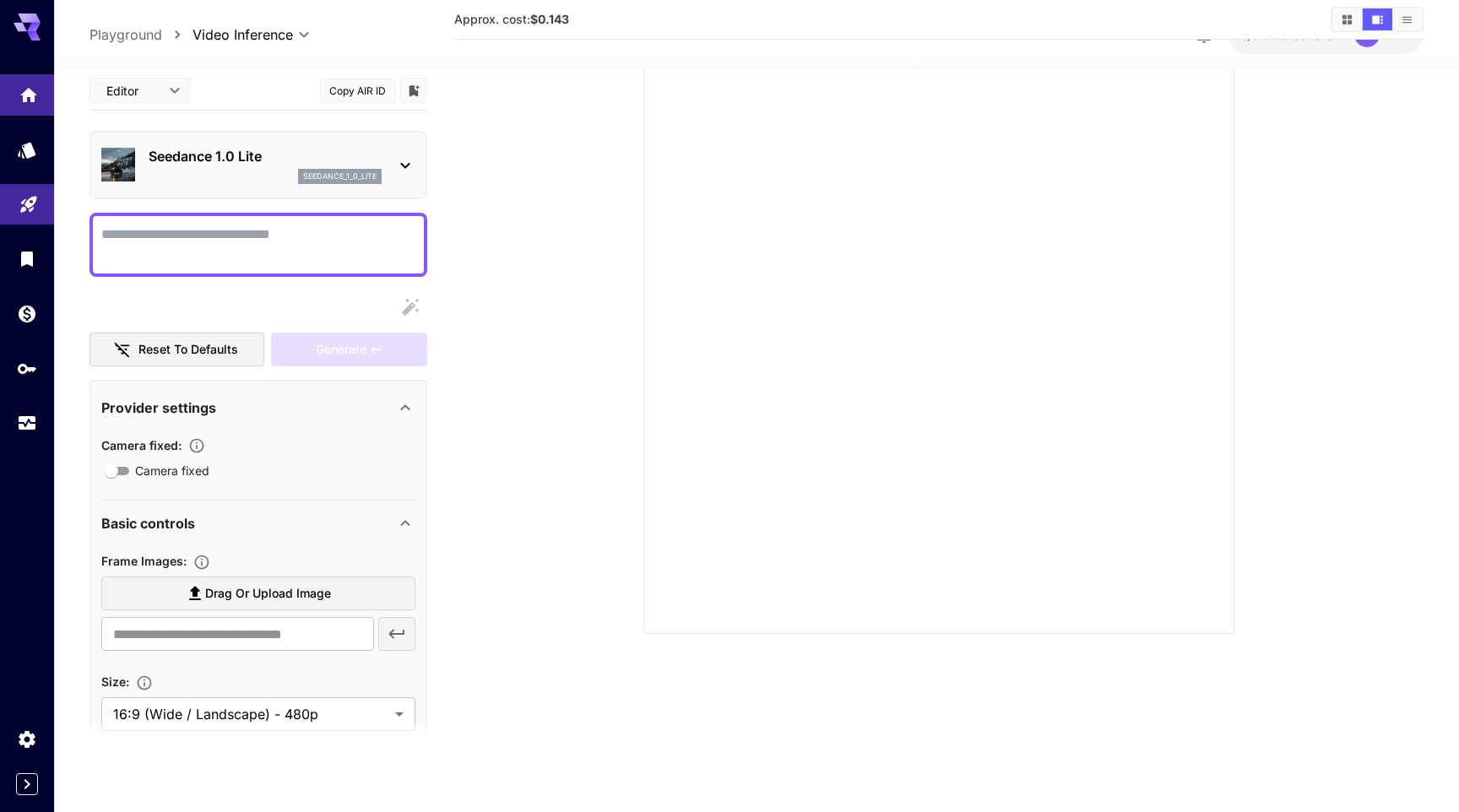
click at [30, 109] on link at bounding box center [27, 94] width 54 height 41
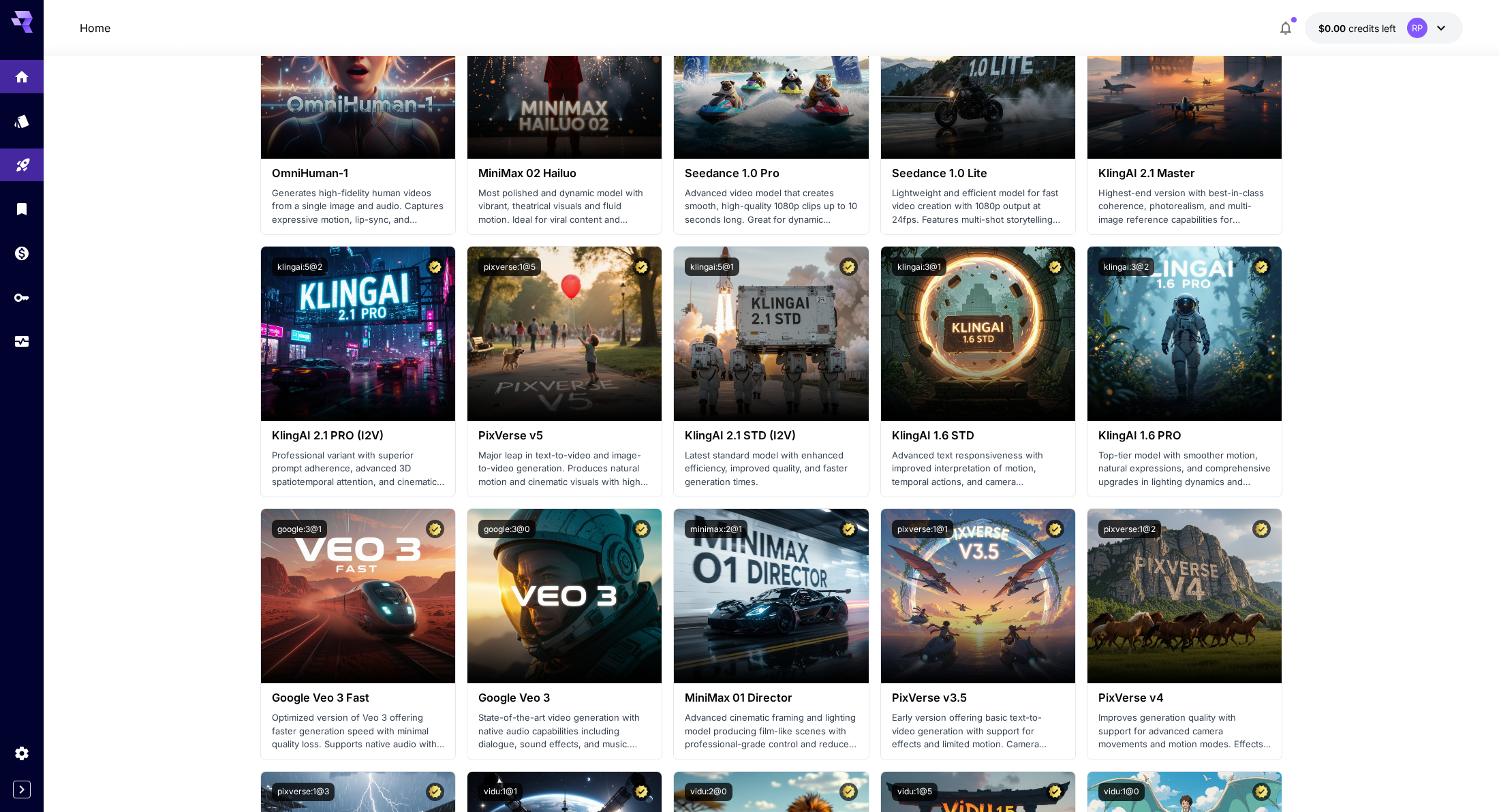
scroll to position [1076, 0]
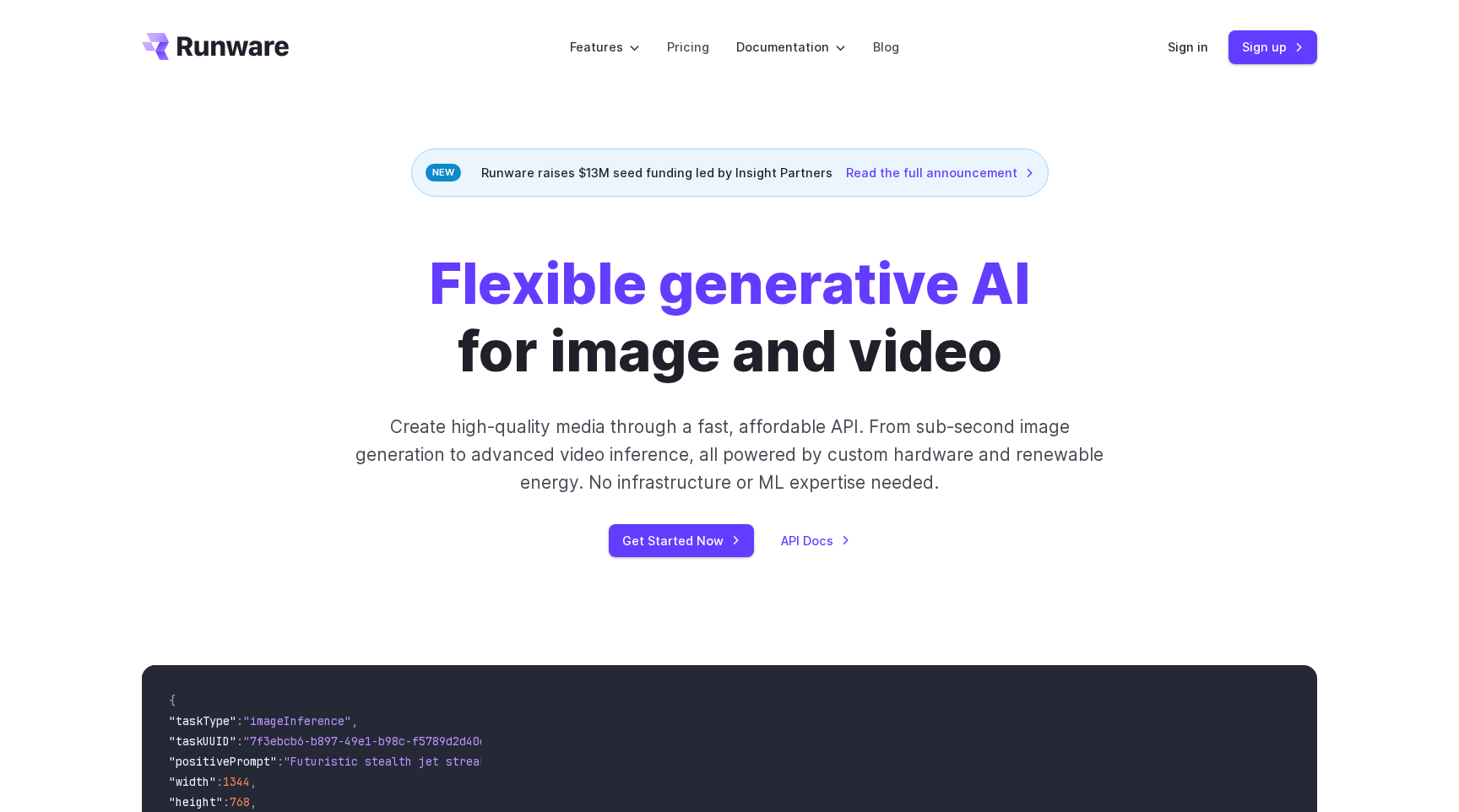
click at [1216, 40] on div "Sign in Sign up" at bounding box center [1242, 47] width 150 height 33
click at [1189, 47] on link "Sign in" at bounding box center [1188, 47] width 41 height 19
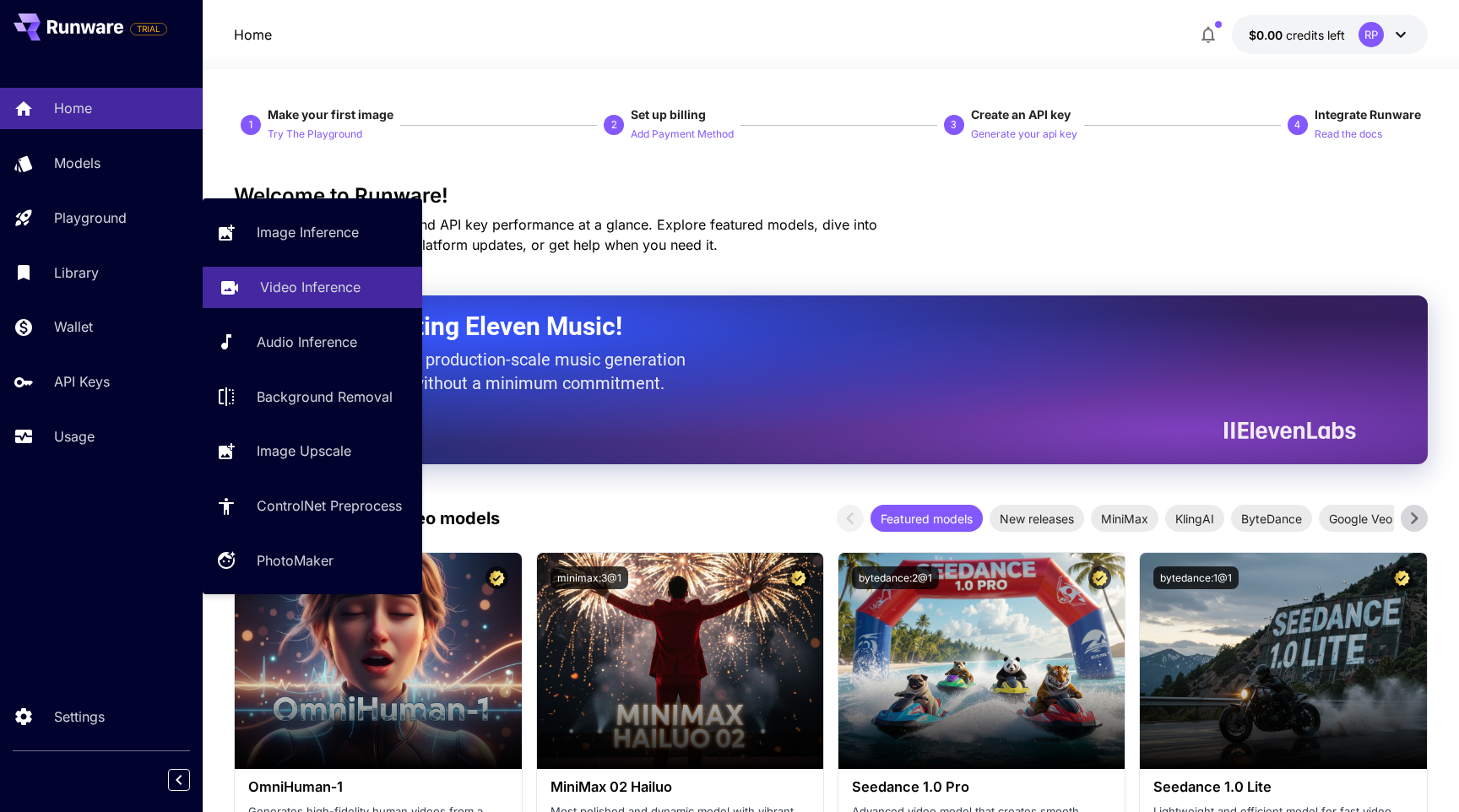
drag, startPoint x: 155, startPoint y: 214, endPoint x: 317, endPoint y: 294, distance: 180.7
click at [317, 294] on p "Video Inference" at bounding box center [310, 287] width 101 height 20
